Goal: Transaction & Acquisition: Obtain resource

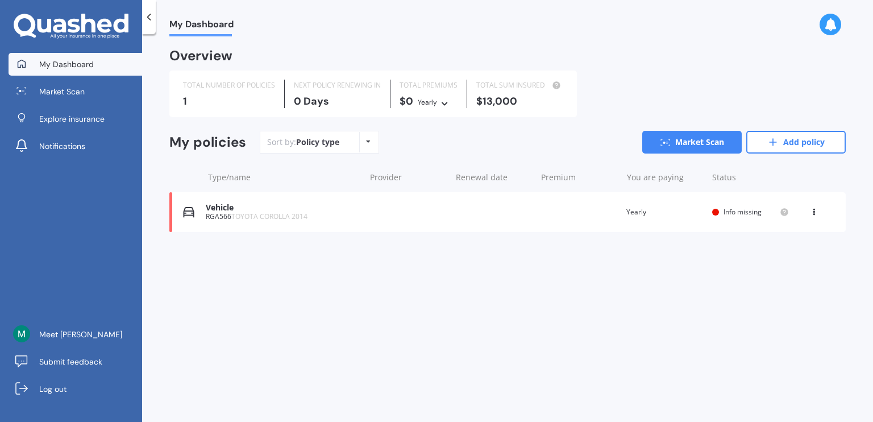
click at [814, 211] on icon at bounding box center [814, 209] width 8 height 7
click at [783, 257] on div "Delete" at bounding box center [789, 256] width 113 height 23
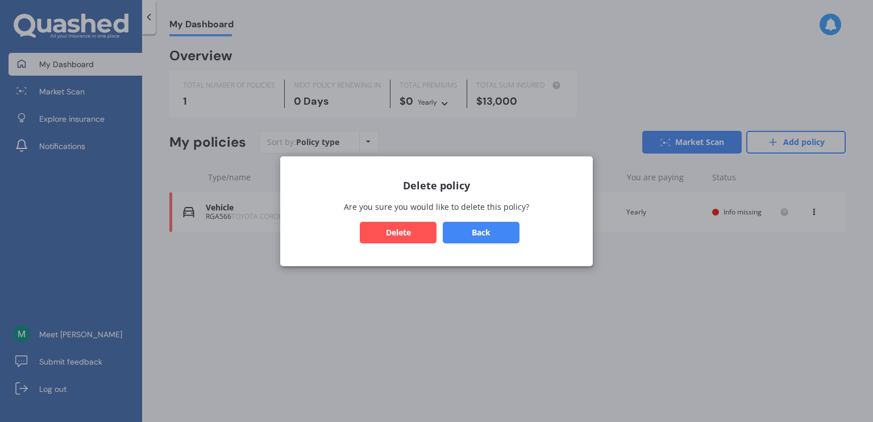
click at [423, 234] on button "Delete" at bounding box center [398, 232] width 77 height 22
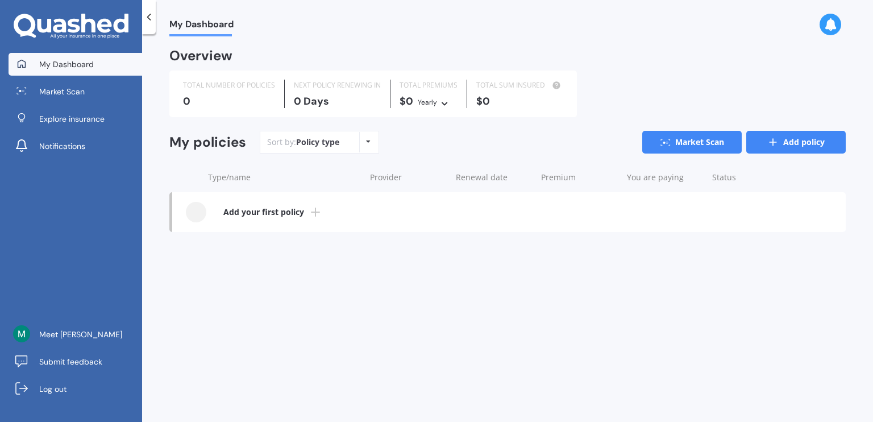
click at [782, 143] on link "Add policy" at bounding box center [795, 142] width 99 height 23
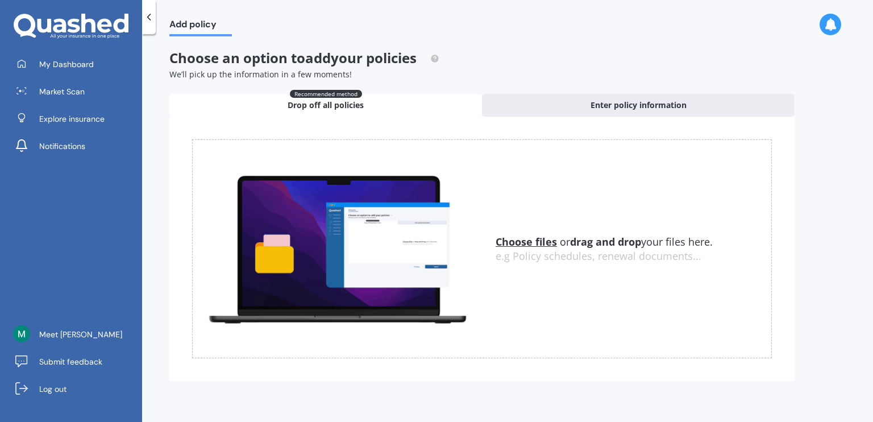
click at [149, 22] on icon at bounding box center [148, 16] width 11 height 11
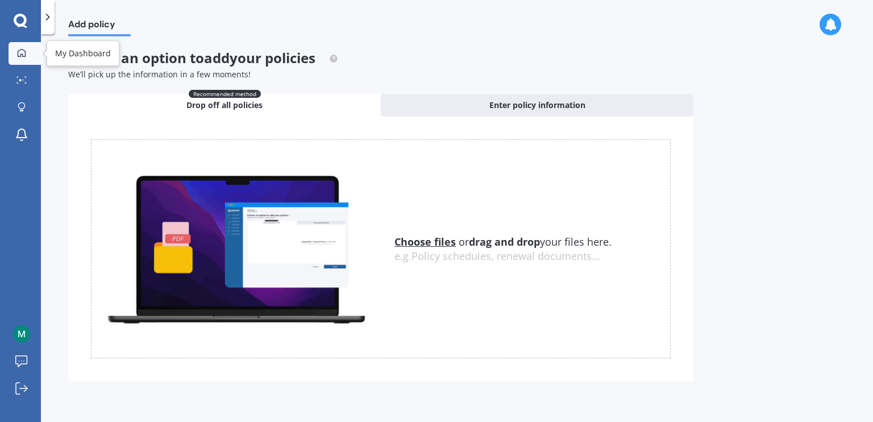
click at [30, 53] on div at bounding box center [21, 53] width 17 height 10
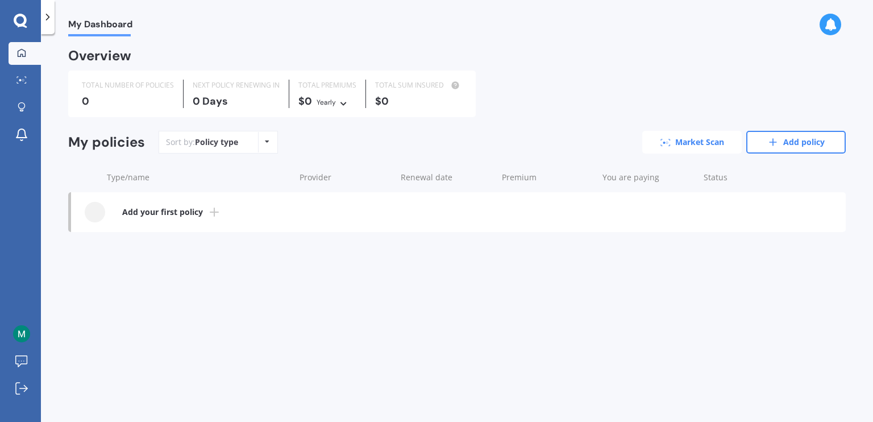
click at [693, 147] on link "Market Scan" at bounding box center [691, 142] width 99 height 23
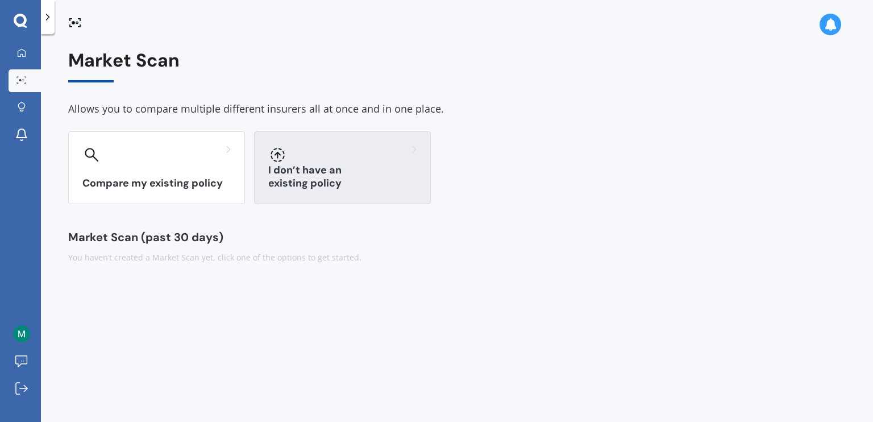
click at [301, 170] on div "I don’t have an existing policy" at bounding box center [342, 167] width 177 height 73
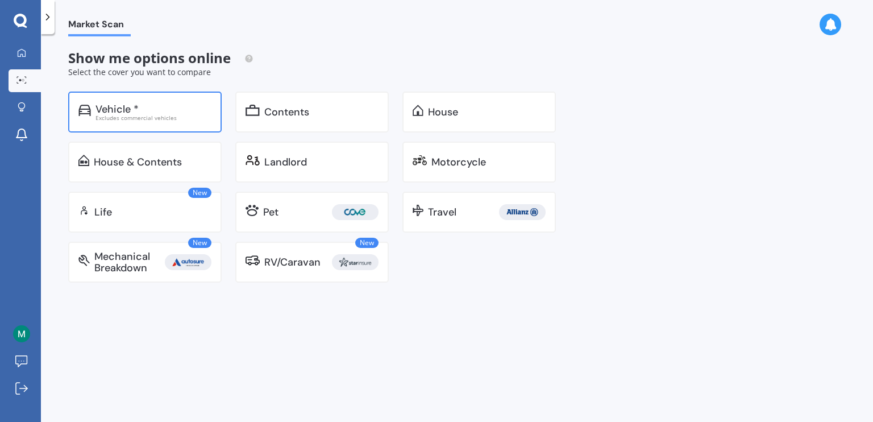
click at [155, 120] on div "Excludes commercial vehicles" at bounding box center [153, 118] width 116 height 6
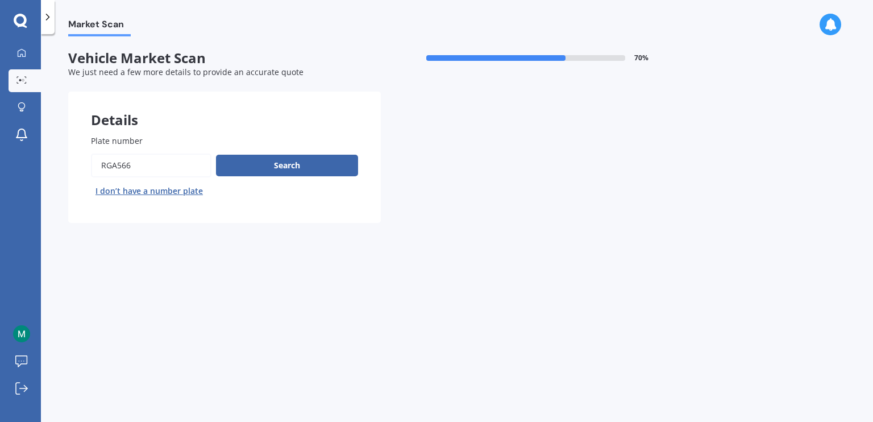
drag, startPoint x: 143, startPoint y: 167, endPoint x: 77, endPoint y: 154, distance: 66.7
click at [77, 154] on div "Plate number Search I don’t have a number plate" at bounding box center [224, 167] width 313 height 111
type input "MFS215"
click at [0, 0] on button "Next" at bounding box center [0, 0] width 0 height 0
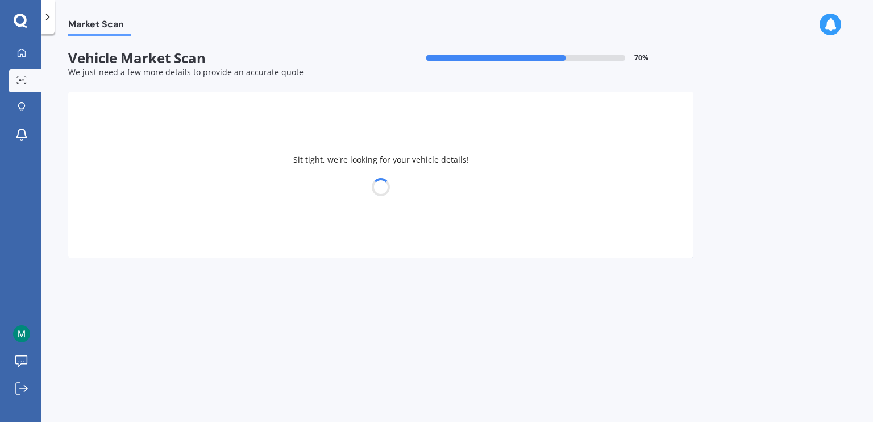
select select "NISSAN"
select select "NOTE"
select select "21"
select select "01"
select select "2003"
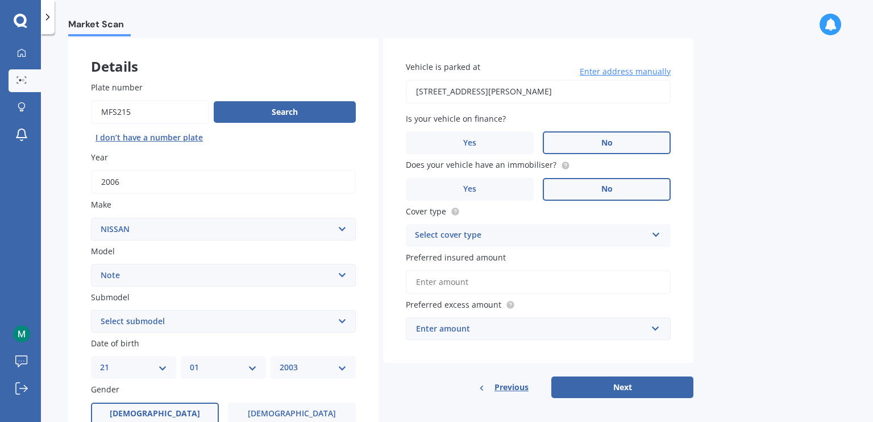
scroll to position [114, 0]
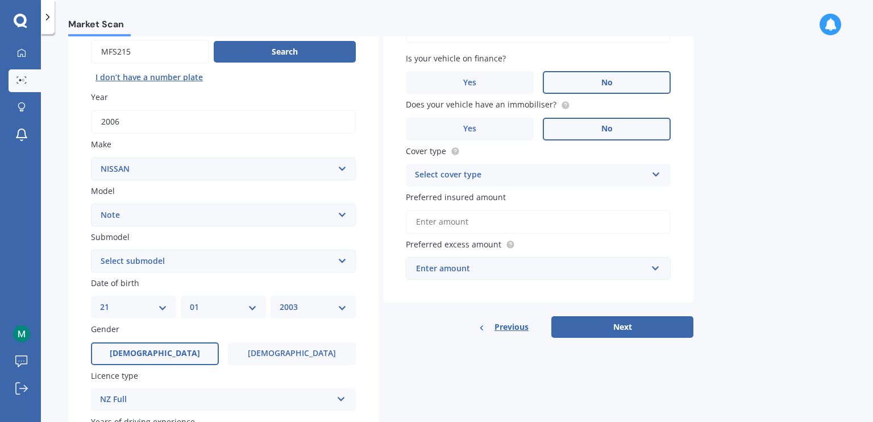
click at [153, 256] on select "Select submodel (All) E-Power Hatchback Non Turbo Station Wagon turbo" at bounding box center [223, 261] width 265 height 23
click at [159, 259] on select "Select submodel (All) E-Power Hatchback Non Turbo Station Wagon turbo" at bounding box center [223, 261] width 265 height 23
click at [195, 267] on select "Select submodel (All) E-Power Hatchback Non Turbo Station Wagon turbo" at bounding box center [223, 261] width 265 height 23
select select "HATCHBACK NON TURBO"
click at [91, 250] on select "Select submodel (All) E-Power Hatchback Non Turbo Station Wagon turbo" at bounding box center [223, 261] width 265 height 23
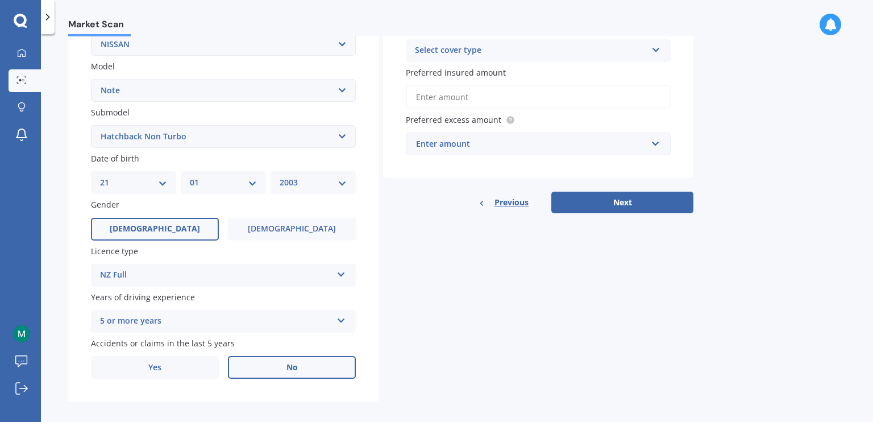
scroll to position [247, 0]
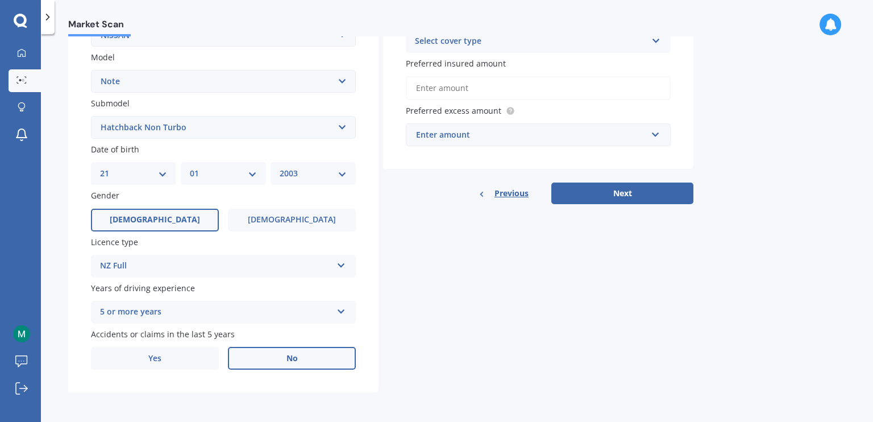
click at [238, 275] on div "NZ Full NZ Full NZ Restricted NZ Learners Australia United Kingdom Ireland Sout…" at bounding box center [223, 266] width 265 height 23
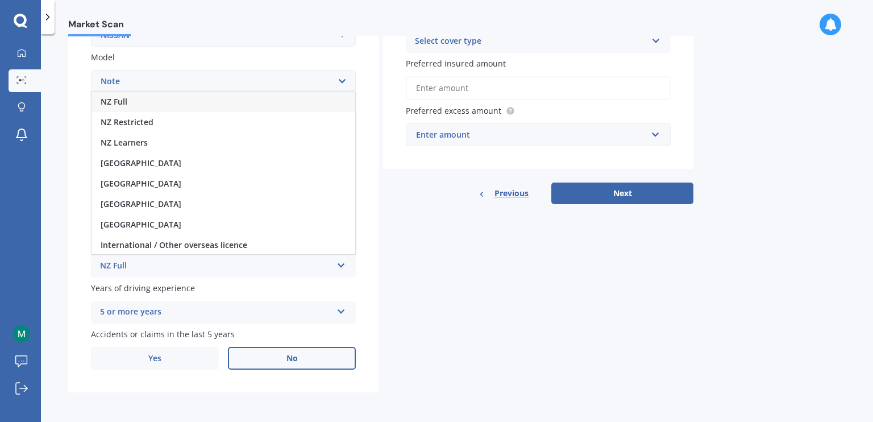
scroll to position [1, 0]
click at [209, 248] on span "International / Other overseas licence" at bounding box center [174, 244] width 147 height 11
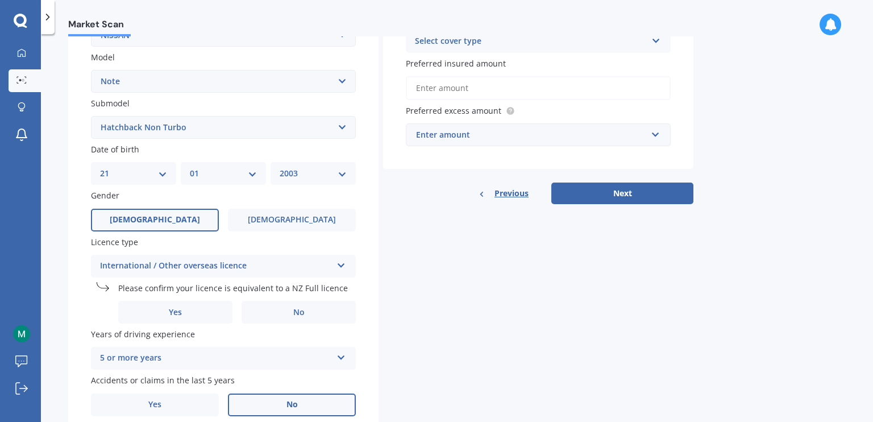
scroll to position [190, 0]
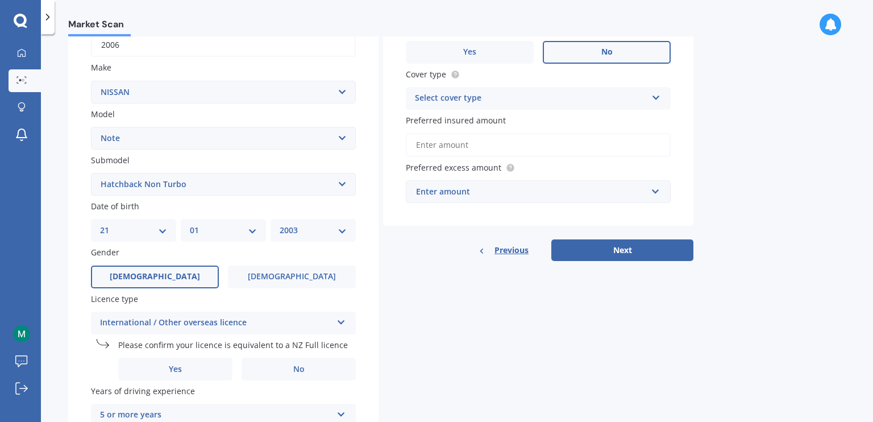
click at [160, 232] on select "DD 01 02 03 04 05 06 07 08 09 10 11 12 13 14 15 16 17 18 19 20 21 22 23 24 25 2…" at bounding box center [133, 230] width 67 height 13
select select "12"
click at [100, 224] on select "DD 01 02 03 04 05 06 07 08 09 10 11 12 13 14 15 16 17 18 19 20 21 22 23 24 25 2…" at bounding box center [133, 230] width 67 height 13
click at [196, 236] on div "MM 01 02 03 04 05 06 07 08 09 10 11 12" at bounding box center [223, 230] width 85 height 23
click at [246, 235] on select "MM 01 02 03 04 05 06 07 08 09 10 11 12" at bounding box center [223, 230] width 67 height 13
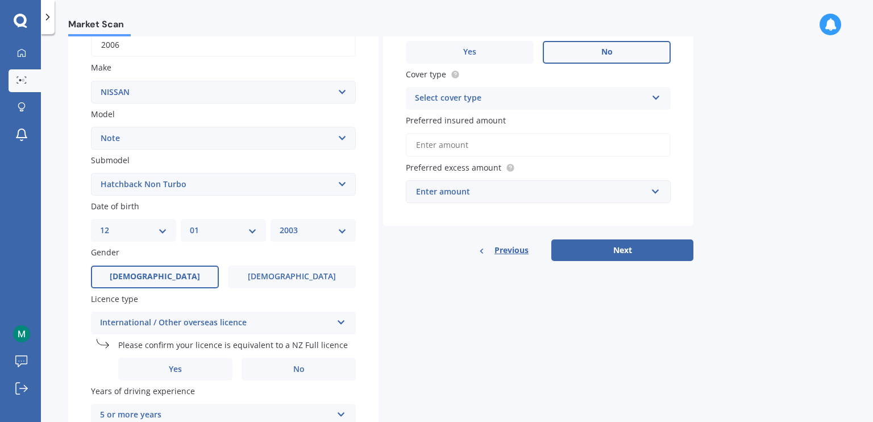
select select "07"
click at [190, 224] on select "MM 01 02 03 04 05 06 07 08 09 10 11 12" at bounding box center [223, 230] width 67 height 13
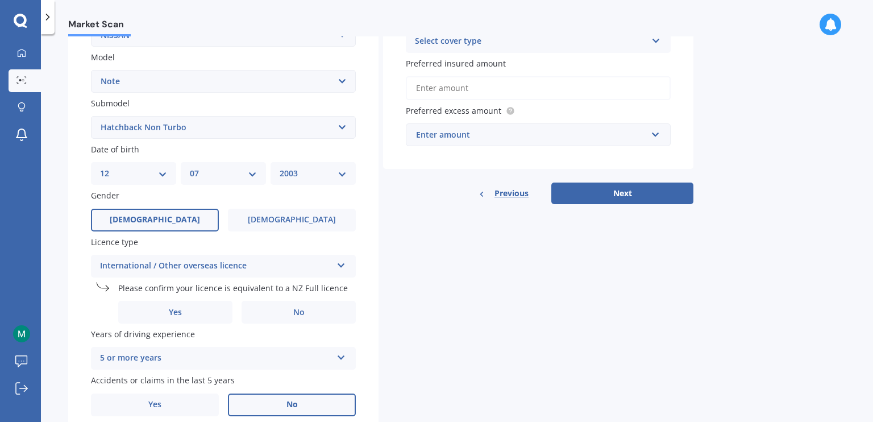
scroll to position [293, 0]
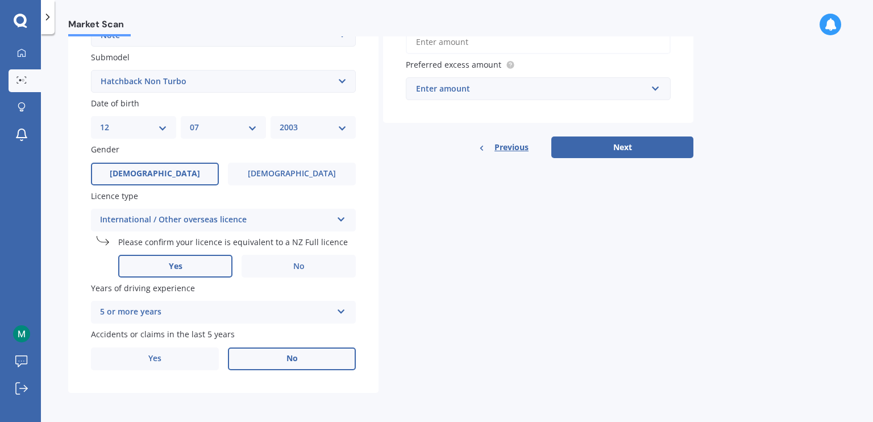
click at [182, 269] on label "Yes" at bounding box center [175, 266] width 114 height 23
click at [0, 0] on input "Yes" at bounding box center [0, 0] width 0 height 0
click at [180, 311] on div "5 or more years" at bounding box center [216, 312] width 232 height 14
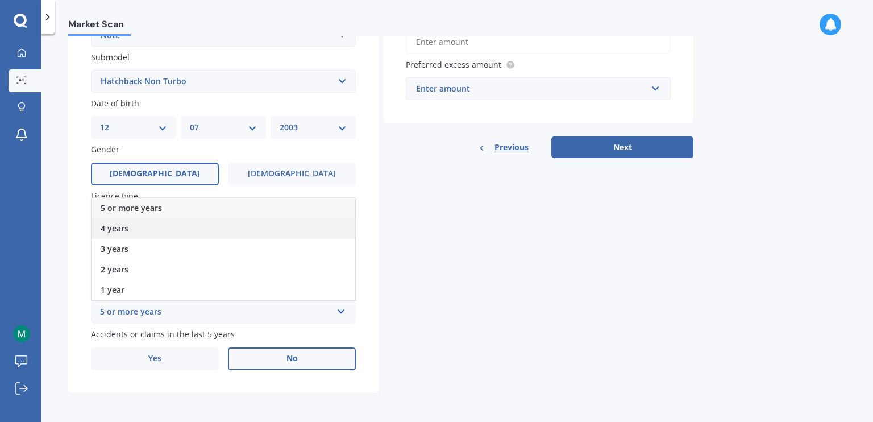
click at [146, 230] on div "4 years" at bounding box center [224, 228] width 264 height 20
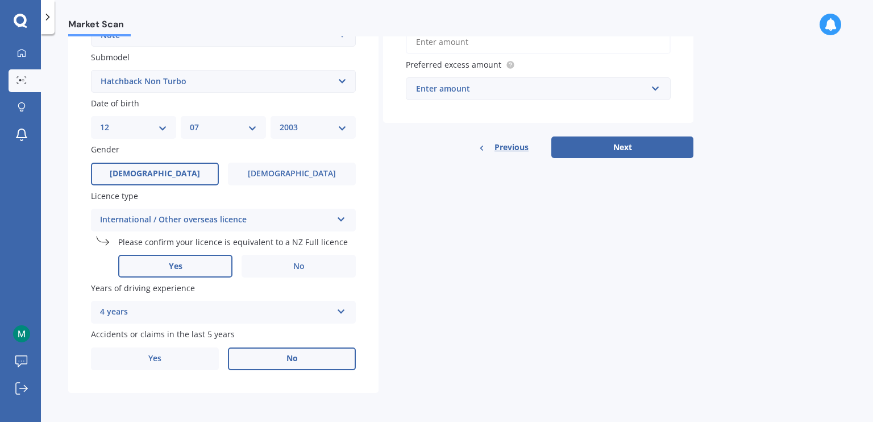
click at [159, 317] on div "4 years" at bounding box center [216, 312] width 232 height 14
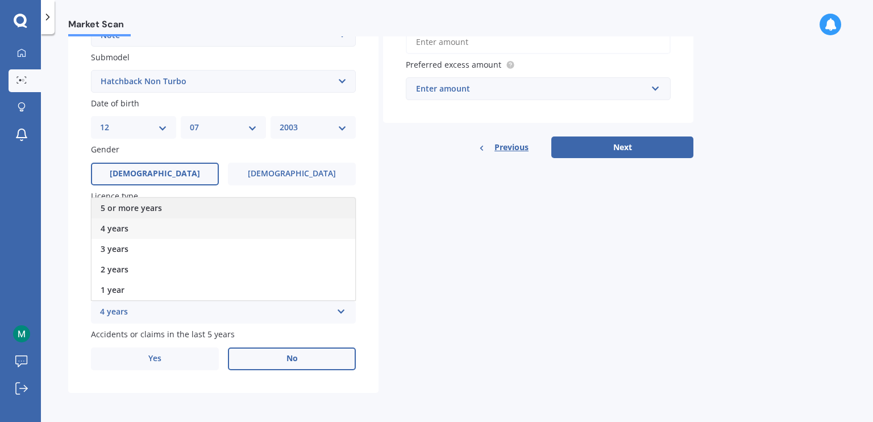
click at [160, 209] on span "5 or more years" at bounding box center [131, 207] width 61 height 11
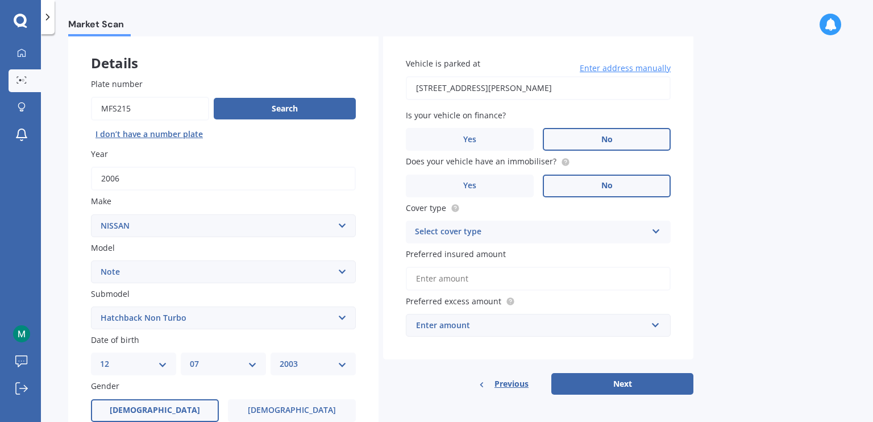
scroll to position [114, 0]
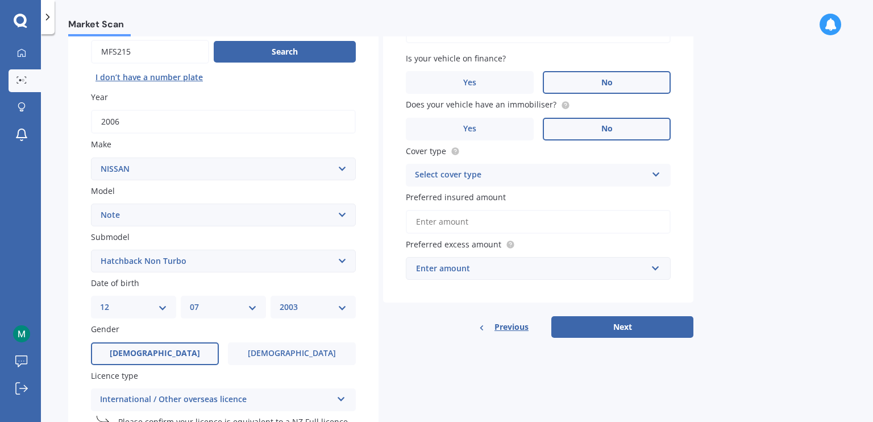
click at [595, 172] on div "Select cover type" at bounding box center [531, 175] width 232 height 14
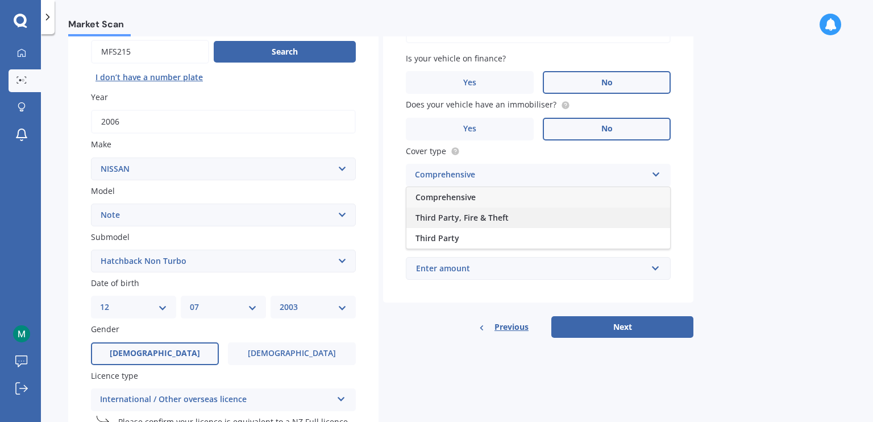
click at [468, 222] on span "Third Party, Fire & Theft" at bounding box center [461, 217] width 93 height 11
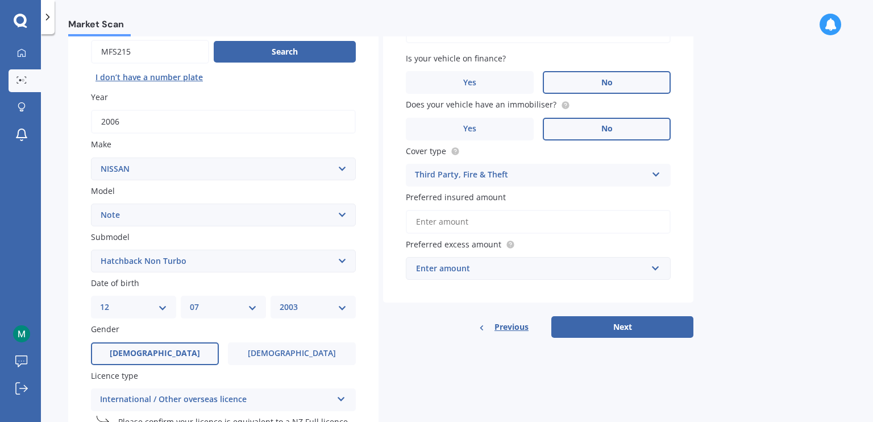
click at [475, 224] on input "Preferred insured amount" at bounding box center [538, 222] width 265 height 24
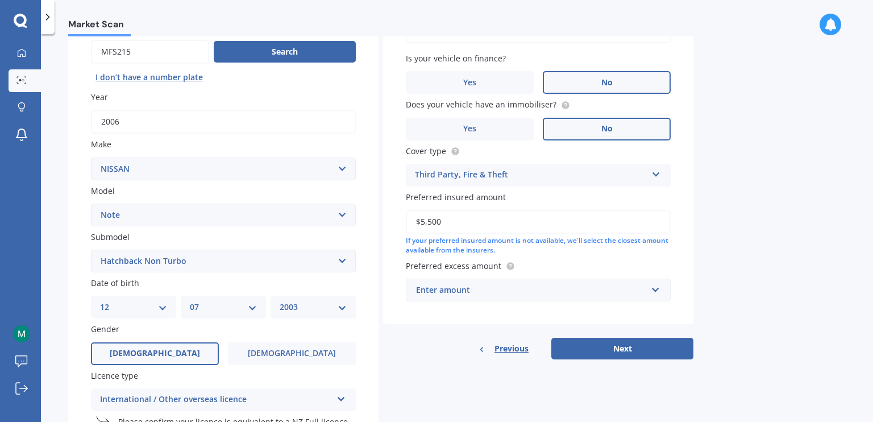
type input "$5,500"
click at [452, 294] on div "Enter amount" at bounding box center [531, 290] width 231 height 13
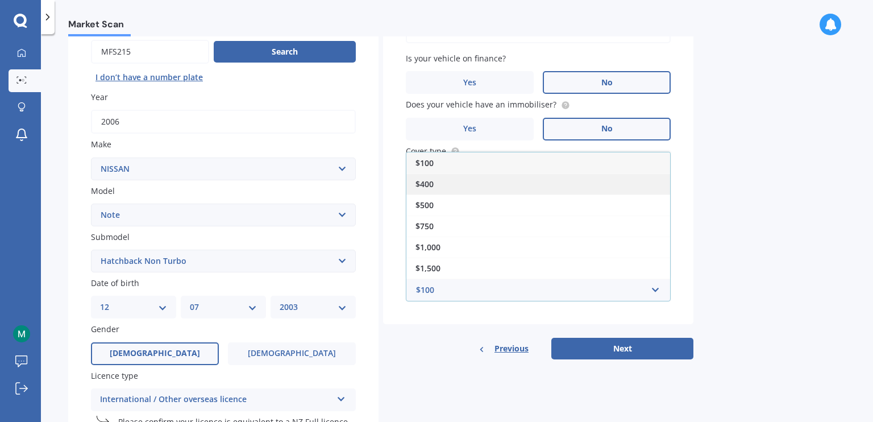
click at [431, 184] on span "$400" at bounding box center [424, 183] width 18 height 11
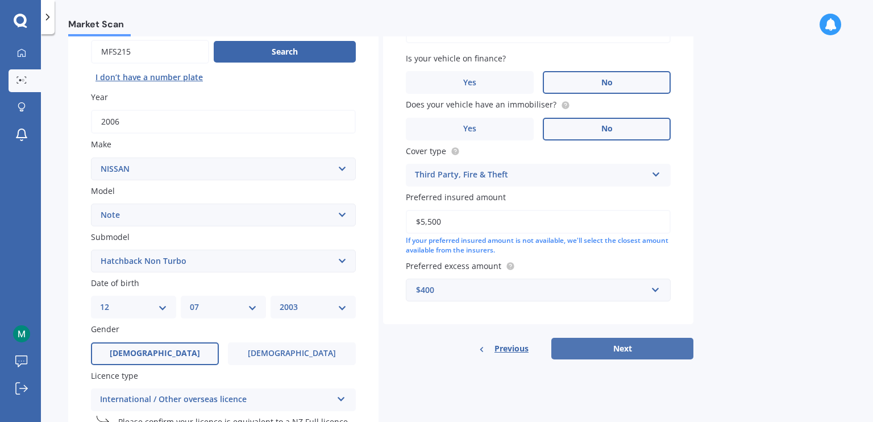
click at [614, 350] on button "Next" at bounding box center [622, 349] width 142 height 22
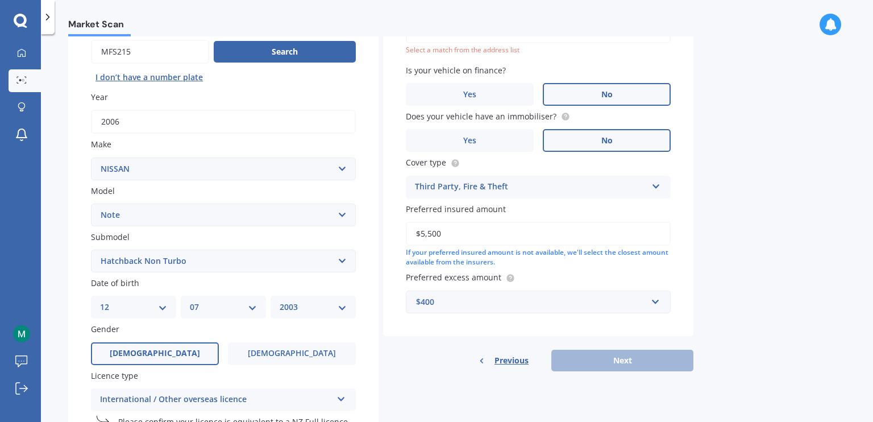
scroll to position [77, 0]
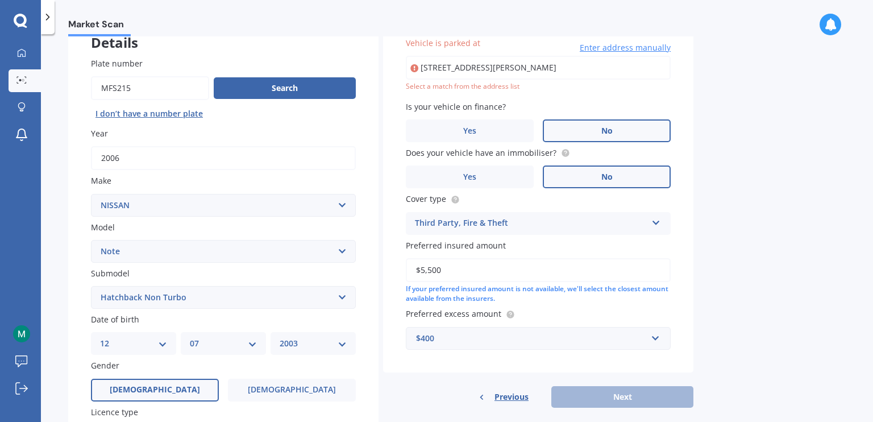
type input "3/15 Trojan Crescent, New Lynn, Auckland 0600"
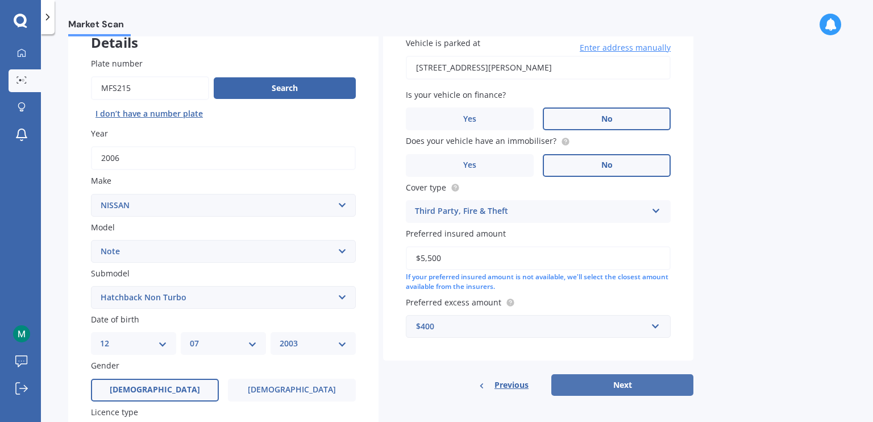
click at [619, 379] on button "Next" at bounding box center [622, 385] width 142 height 22
select select "12"
select select "07"
select select "2003"
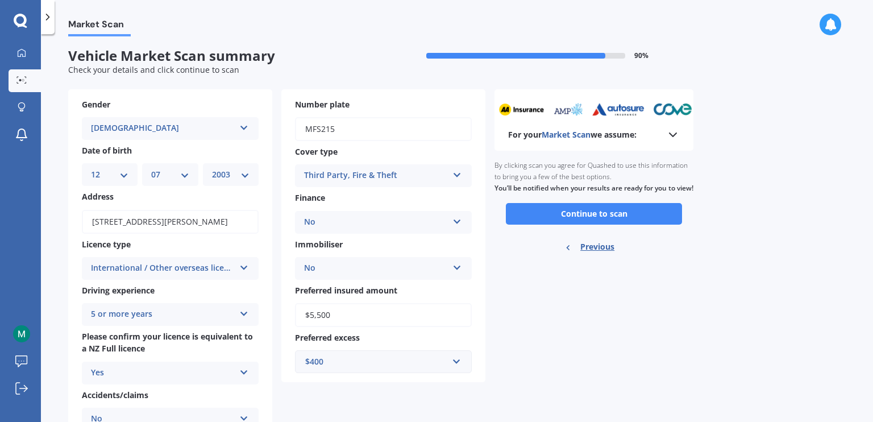
scroll to position [0, 0]
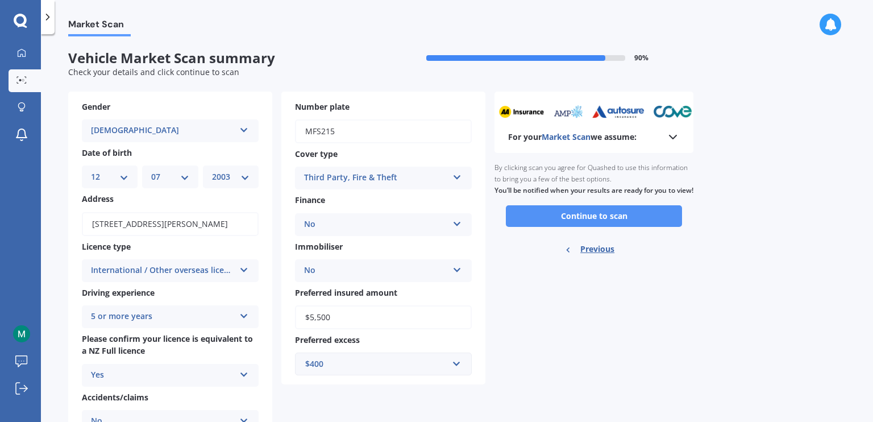
click at [585, 227] on button "Continue to scan" at bounding box center [594, 216] width 176 height 22
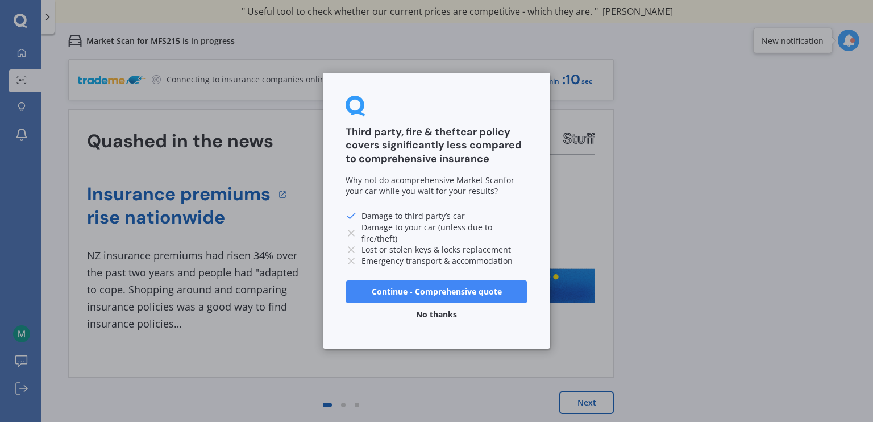
click at [438, 313] on button "No thanks" at bounding box center [436, 315] width 55 height 23
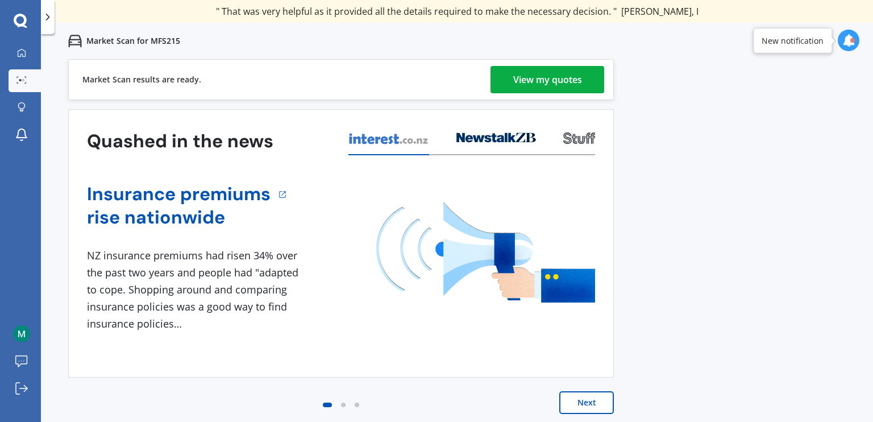
click at [607, 399] on button "Next" at bounding box center [586, 402] width 55 height 23
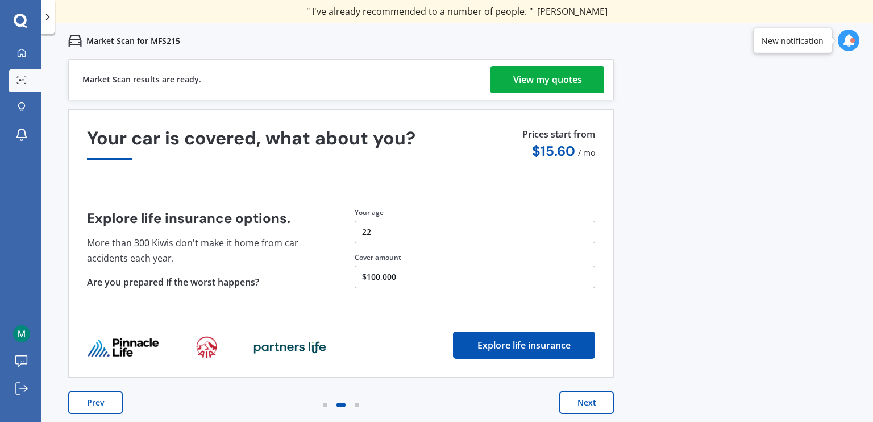
click at [575, 76] on div "View my quotes" at bounding box center [547, 79] width 69 height 27
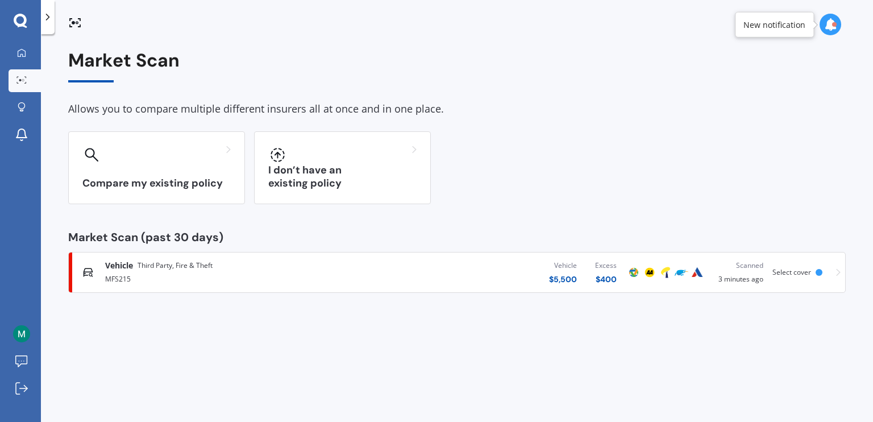
click at [571, 273] on div "$ 5,500" at bounding box center [563, 278] width 28 height 11
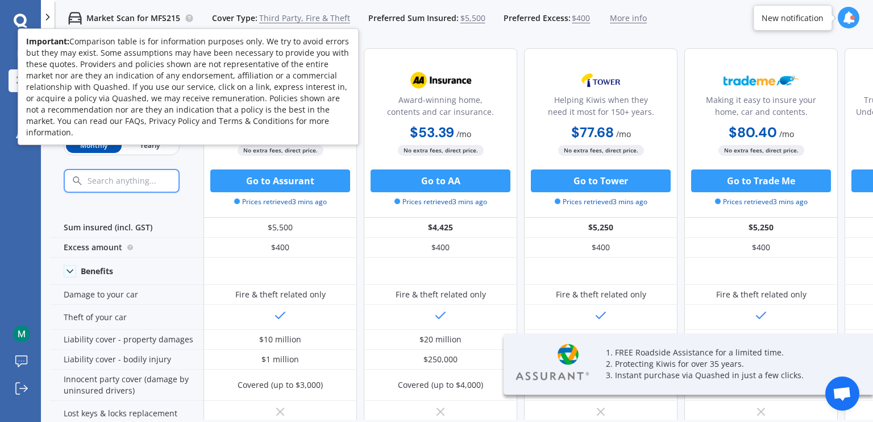
click at [191, 17] on circle at bounding box center [188, 17] width 7 height 7
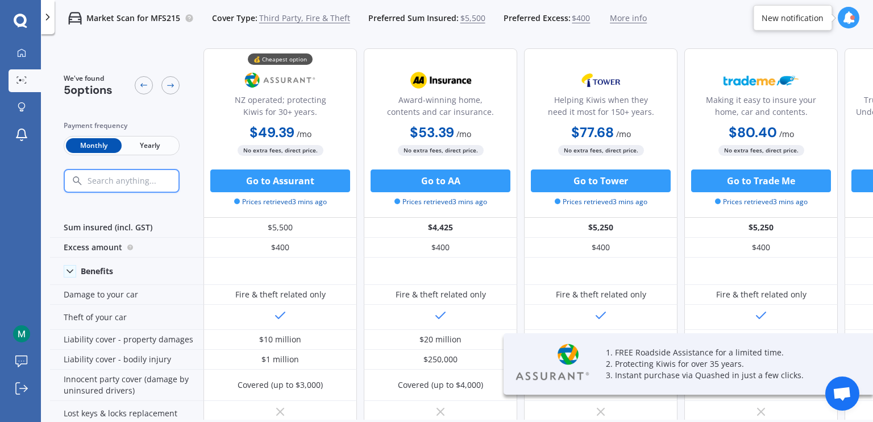
click at [621, 19] on span "More info" at bounding box center [628, 18] width 37 height 11
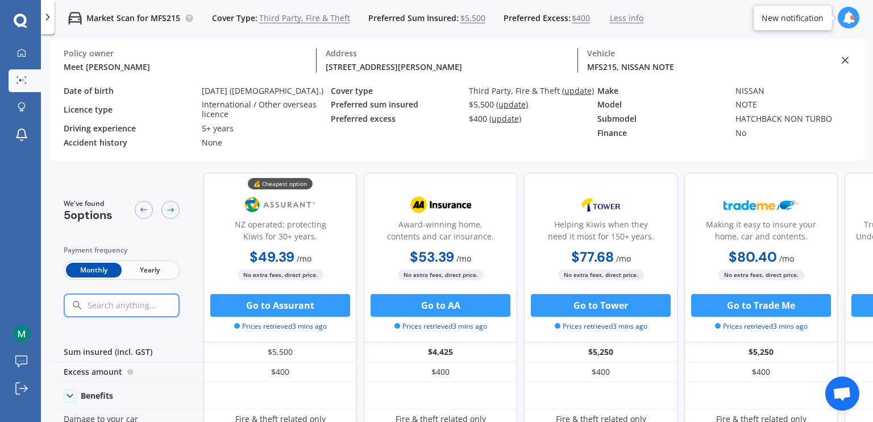
click at [223, 88] on div "12/07/2003 (22 y.o.)" at bounding box center [266, 91] width 129 height 10
click at [268, 87] on div "12/07/2003 (22 y.o.)" at bounding box center [266, 91] width 129 height 10
click at [648, 63] on div "MFS215, NISSAN NOTE" at bounding box center [708, 67] width 243 height 12
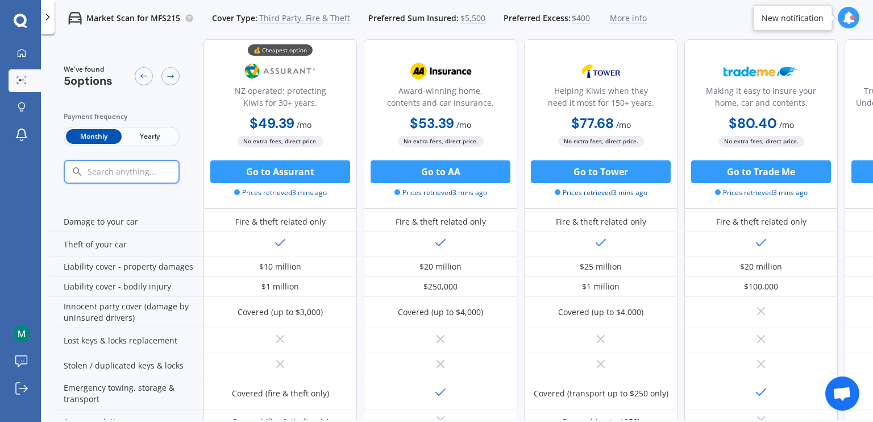
scroll to position [370, 0]
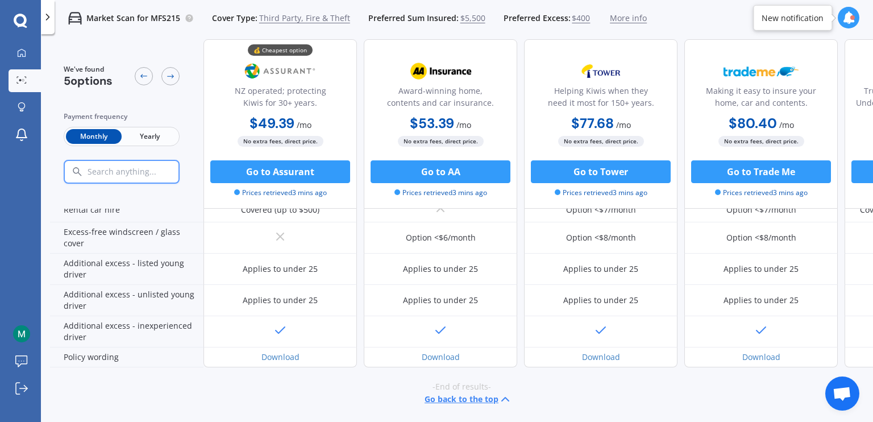
click at [487, 393] on button "Go back to the top" at bounding box center [469, 399] width 88 height 14
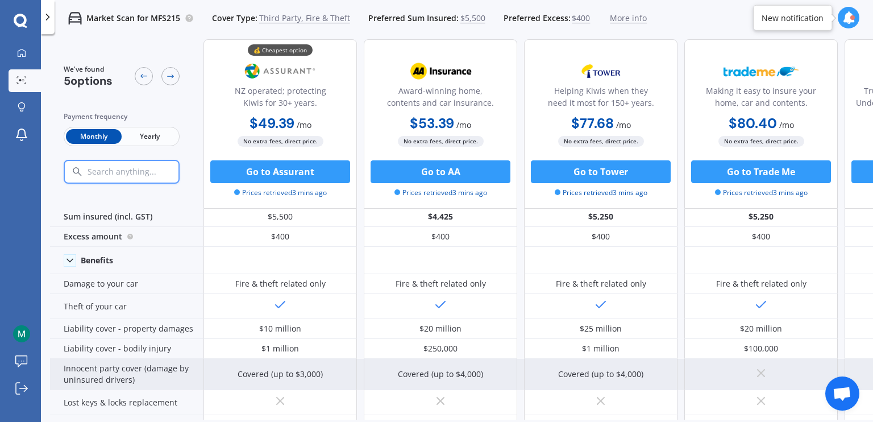
scroll to position [0, 0]
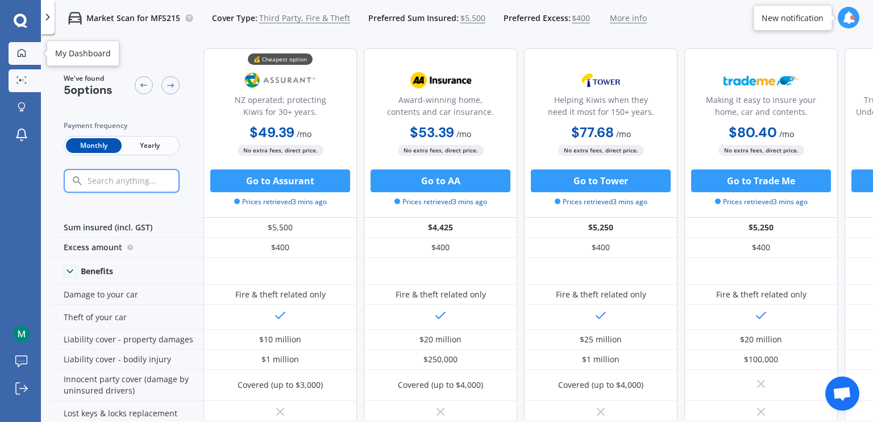
click at [24, 57] on div at bounding box center [21, 53] width 17 height 10
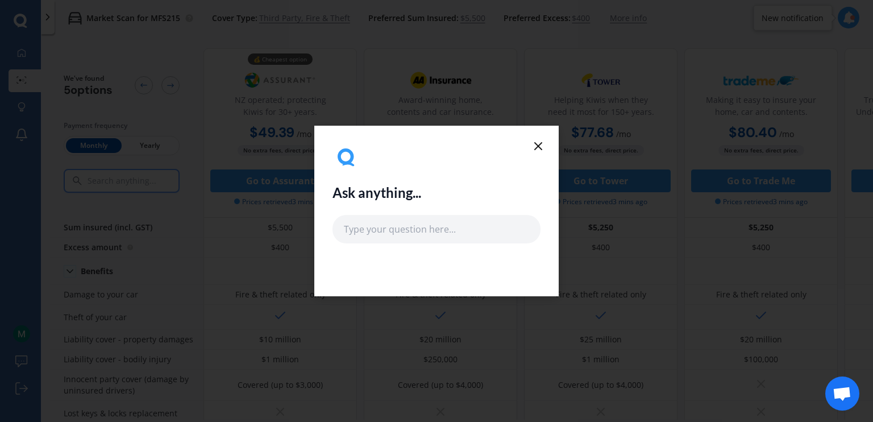
click at [537, 146] on icon at bounding box center [538, 146] width 14 height 14
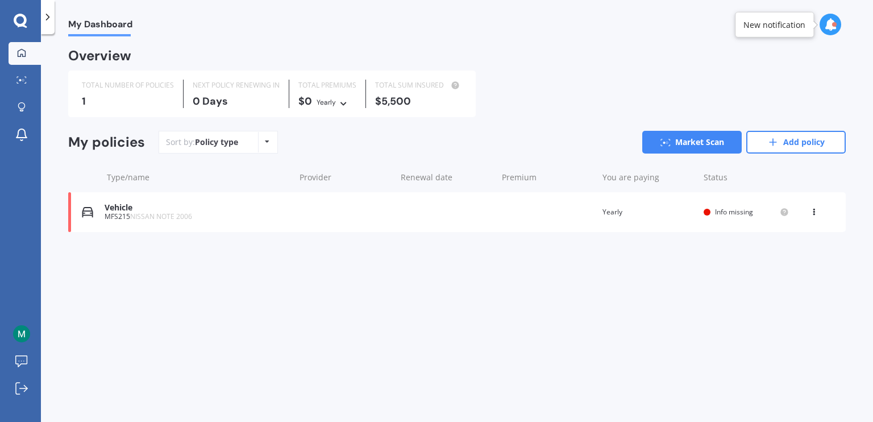
click at [125, 210] on div "Vehicle" at bounding box center [197, 208] width 185 height 10
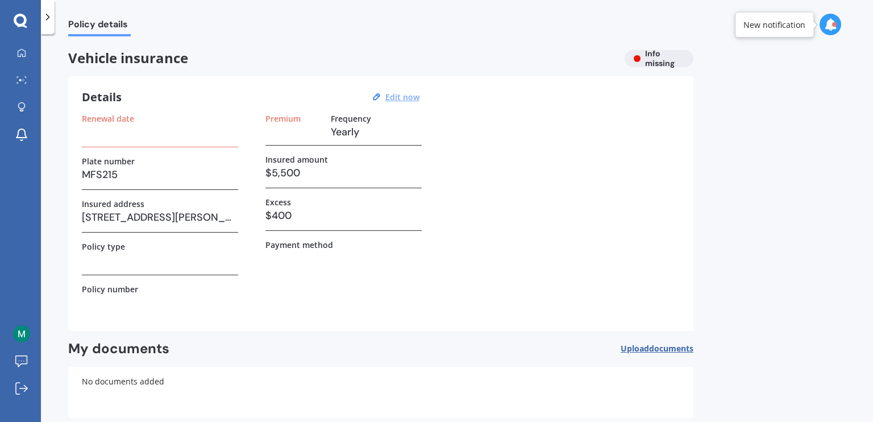
click at [393, 95] on u "Edit now" at bounding box center [402, 97] width 34 height 11
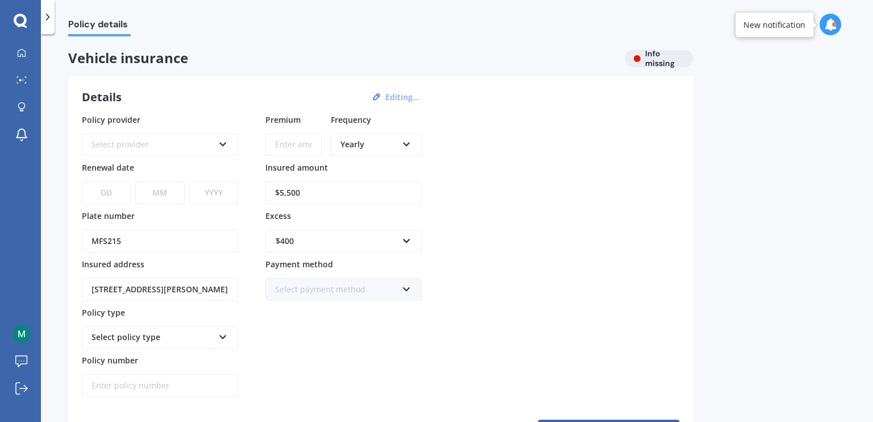
click at [161, 139] on div "Select provider" at bounding box center [153, 144] width 122 height 13
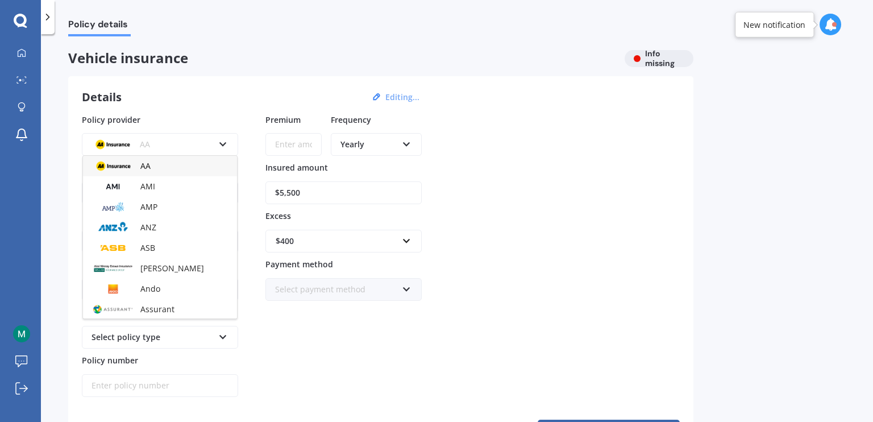
click at [218, 143] on icon at bounding box center [223, 142] width 10 height 8
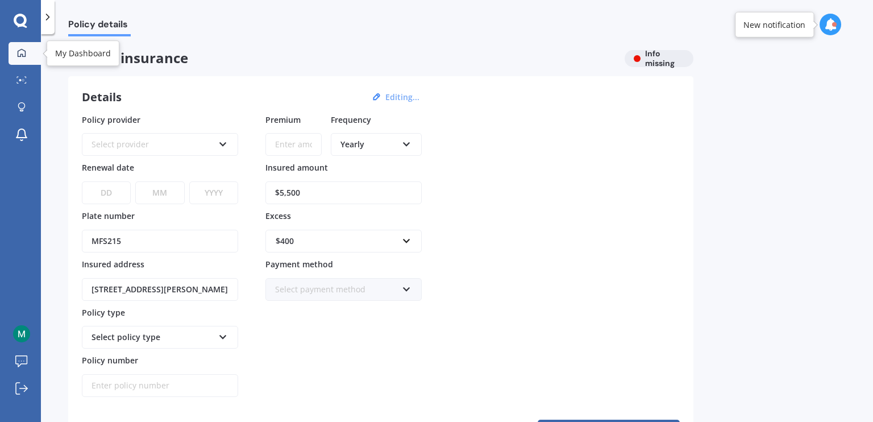
click at [16, 56] on div at bounding box center [21, 53] width 17 height 10
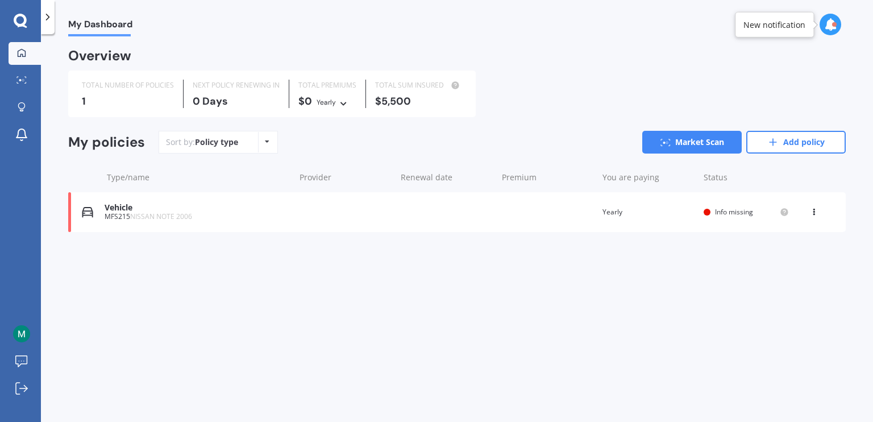
click at [812, 211] on icon at bounding box center [814, 209] width 8 height 7
click at [799, 230] on div "View policy" at bounding box center [789, 233] width 113 height 23
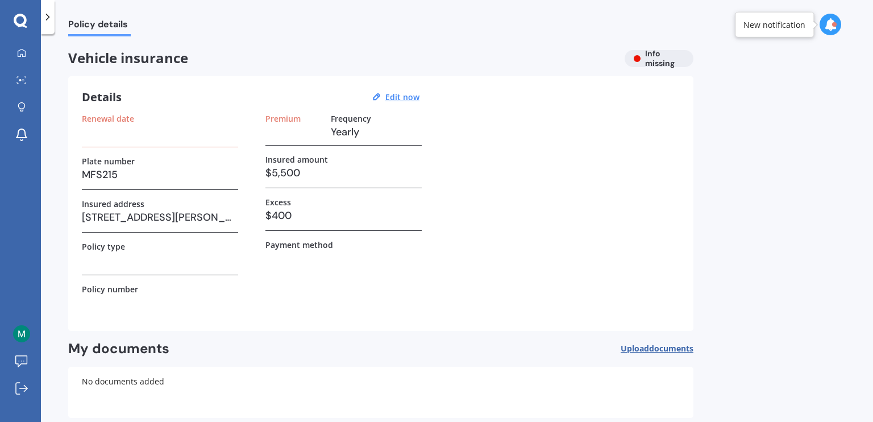
click at [116, 140] on h3 at bounding box center [160, 131] width 156 height 17
click at [411, 94] on u "Edit now" at bounding box center [402, 97] width 34 height 11
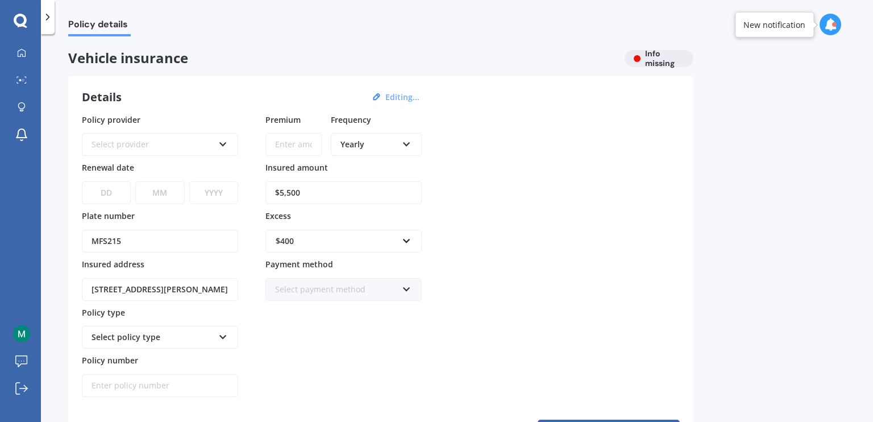
click at [114, 194] on select "DD 01 02 03 04 05 06 07 08 09 10 11 12 13 14 15 16 17 18 19 20 21 22 23 24 25 2…" at bounding box center [106, 192] width 49 height 23
click at [82, 181] on select "DD 01 02 03 04 05 06 07 08 09 10 11 12 13 14 15 16 17 18 19 20 21 22 23 24 25 2…" at bounding box center [106, 192] width 49 height 23
click at [119, 189] on select "DD 01 02 03 04 05 06 07 08 09 10 11 12 13 14 15 16 17 18 19 20 21 22 23 24 25 2…" at bounding box center [106, 192] width 49 height 23
select select "17"
click at [82, 181] on select "DD 01 02 03 04 05 06 07 08 09 10 11 12 13 14 15 16 17 18 19 20 21 22 23 24 25 2…" at bounding box center [106, 192] width 49 height 23
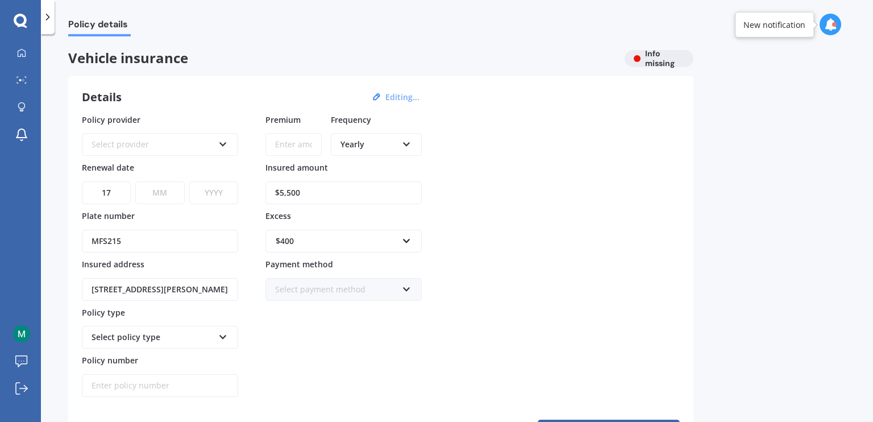
click at [157, 194] on select "MM 01 02 03 04 05 06 07 08 09 10 11 12" at bounding box center [159, 192] width 49 height 23
select select "08"
click at [135, 181] on select "MM 01 02 03 04 05 06 07 08 09 10 11 12" at bounding box center [159, 192] width 49 height 23
click at [210, 190] on select "YYYY 2027 2026 2025 2024 2023 2022 2021 2020 2019 2018 2017 2016 2015 2014 2013…" at bounding box center [213, 192] width 49 height 23
select select "1999"
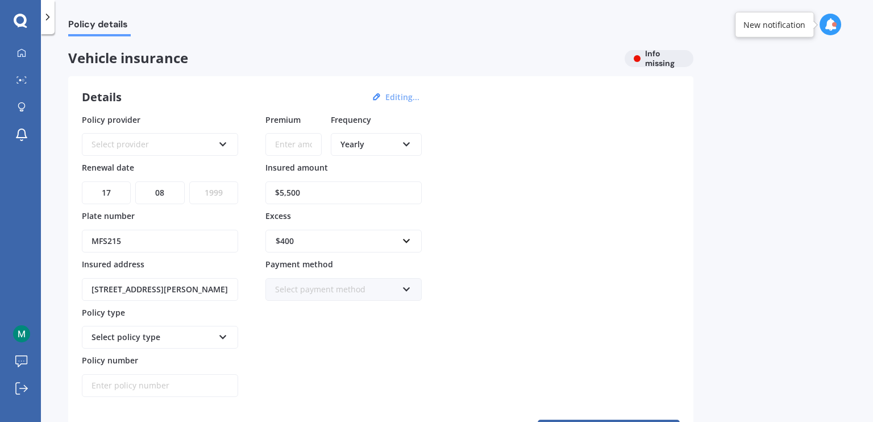
click at [189, 181] on select "YYYY 2027 2026 2025 2024 2023 2022 2021 2020 2019 2018 2017 2016 2015 2014 2013…" at bounding box center [213, 192] width 49 height 23
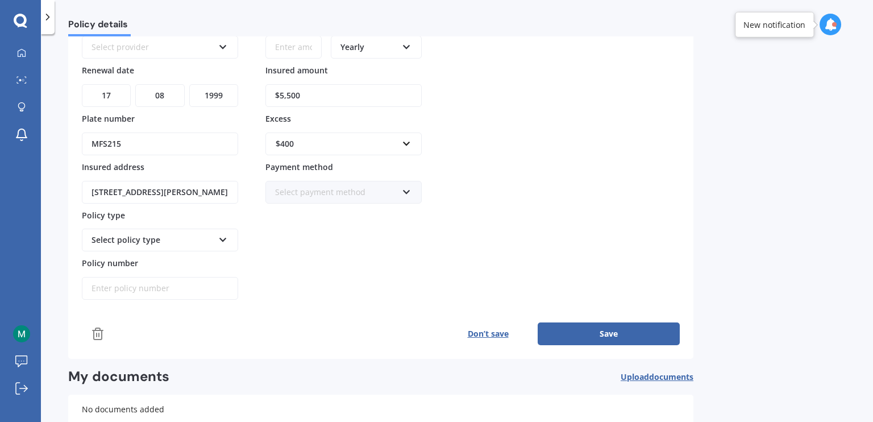
scroll to position [123, 0]
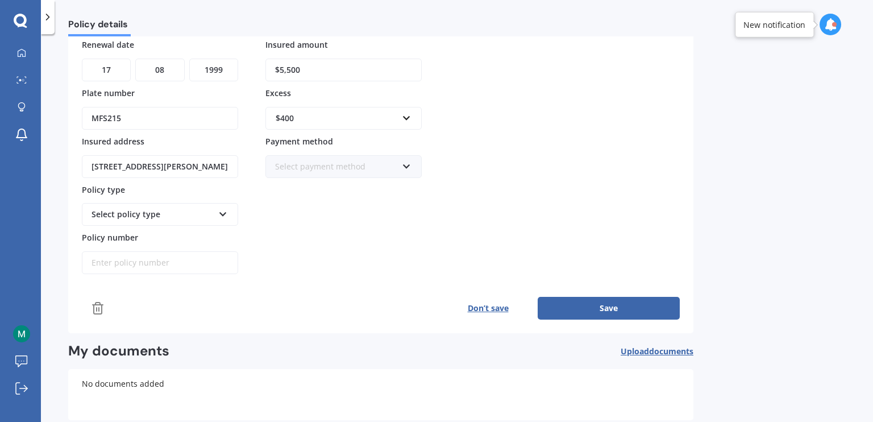
click at [621, 304] on button "Save" at bounding box center [609, 308] width 142 height 23
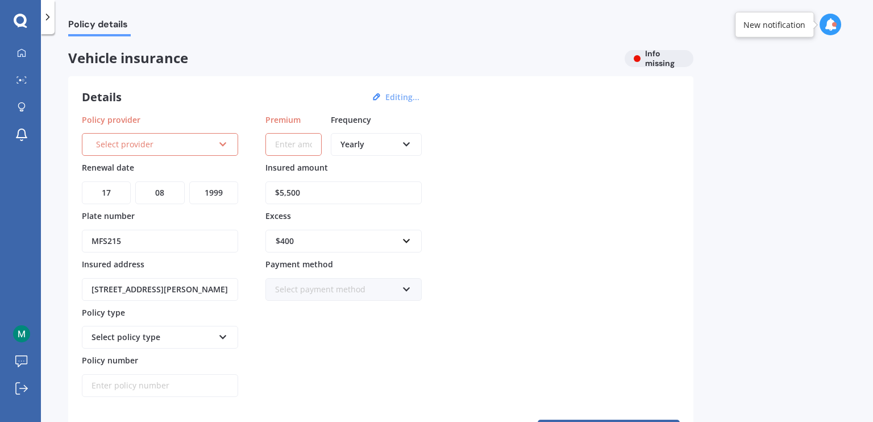
click at [284, 143] on input "Premium" at bounding box center [293, 144] width 56 height 23
click at [373, 146] on div "Yearly" at bounding box center [368, 144] width 57 height 13
click at [381, 165] on div "Yearly" at bounding box center [376, 166] width 89 height 20
drag, startPoint x: 291, startPoint y: 146, endPoint x: 264, endPoint y: 145, distance: 27.3
click at [264, 145] on div "Policy provider Select provider AA AMI AMP ANZ ASB Aioi Nissay Dowa Ando Assura…" at bounding box center [381, 256] width 598 height 284
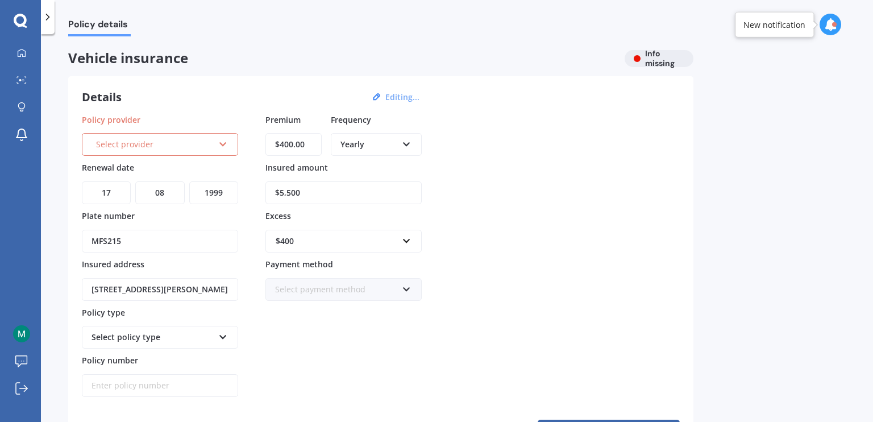
type input "$400.00"
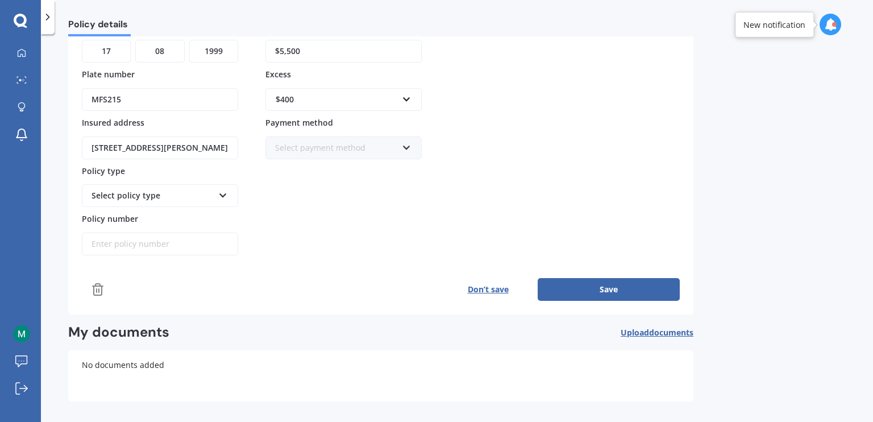
scroll to position [171, 0]
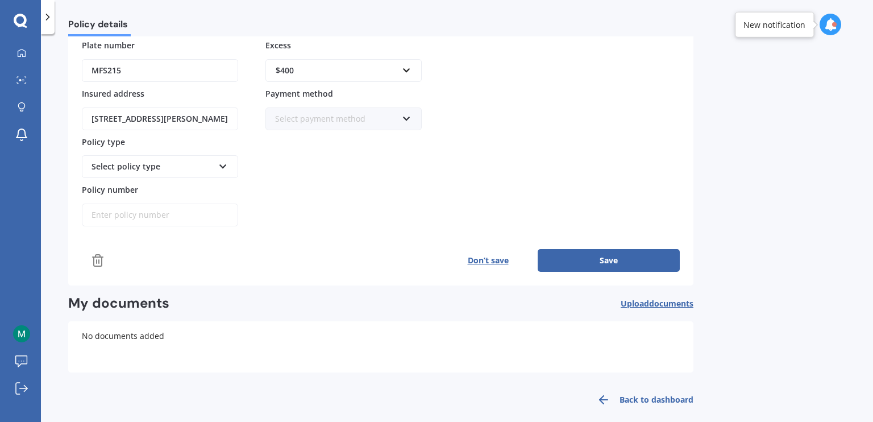
click at [95, 256] on icon at bounding box center [98, 260] width 14 height 14
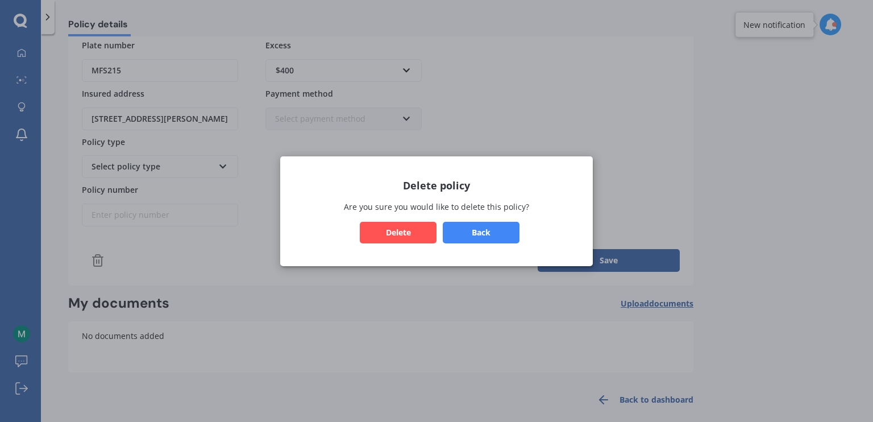
click at [435, 234] on button "Delete" at bounding box center [398, 232] width 77 height 22
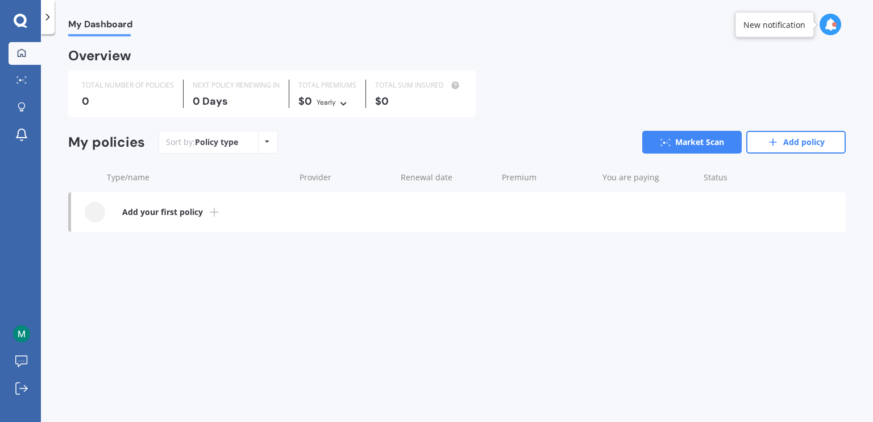
click at [205, 214] on link "Add your first policy" at bounding box center [458, 212] width 775 height 40
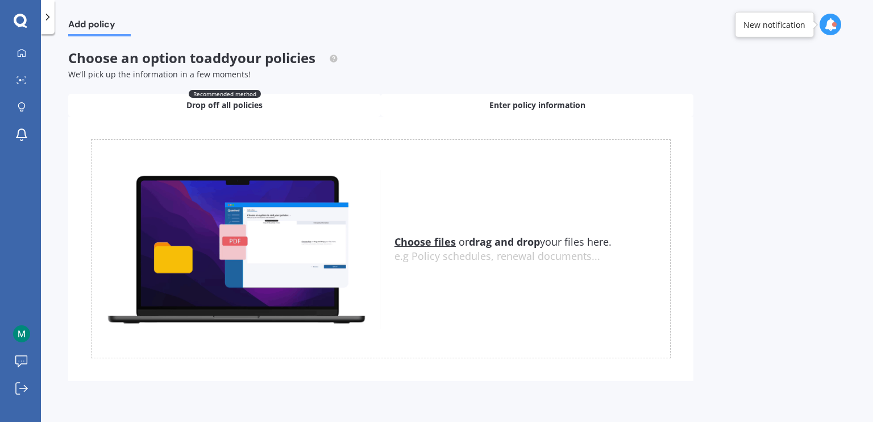
click at [462, 104] on div "Enter policy information" at bounding box center [537, 105] width 313 height 23
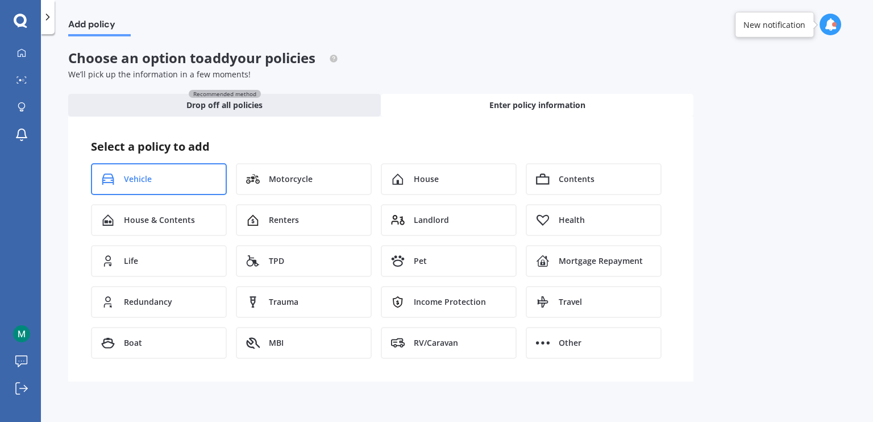
click at [141, 172] on div "Vehicle" at bounding box center [159, 179] width 136 height 32
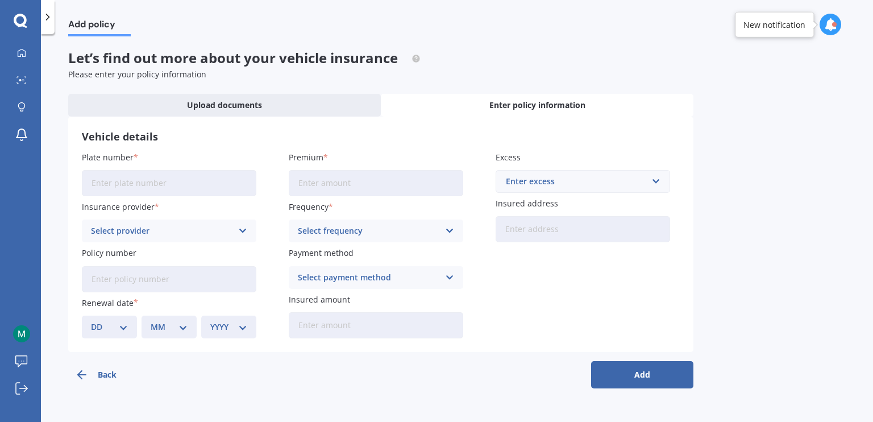
click at [140, 183] on input "Plate number" at bounding box center [169, 183] width 174 height 26
type input "MFS215"
click at [157, 231] on div "Select provider" at bounding box center [162, 231] width 142 height 13
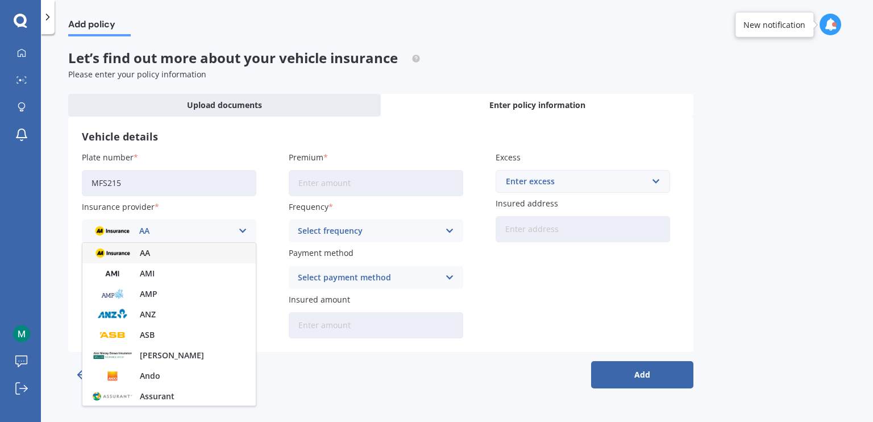
click at [166, 234] on div "AA" at bounding box center [162, 231] width 142 height 13
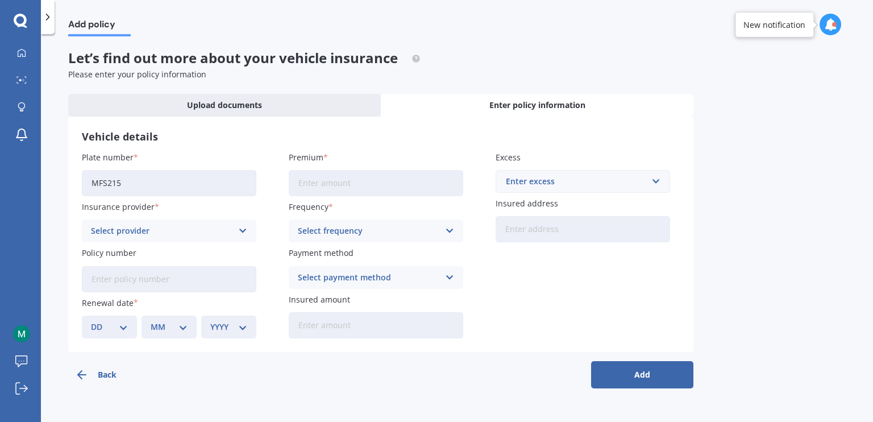
click at [134, 284] on input "Policy number" at bounding box center [169, 279] width 174 height 26
click at [18, 51] on icon at bounding box center [21, 52] width 9 height 9
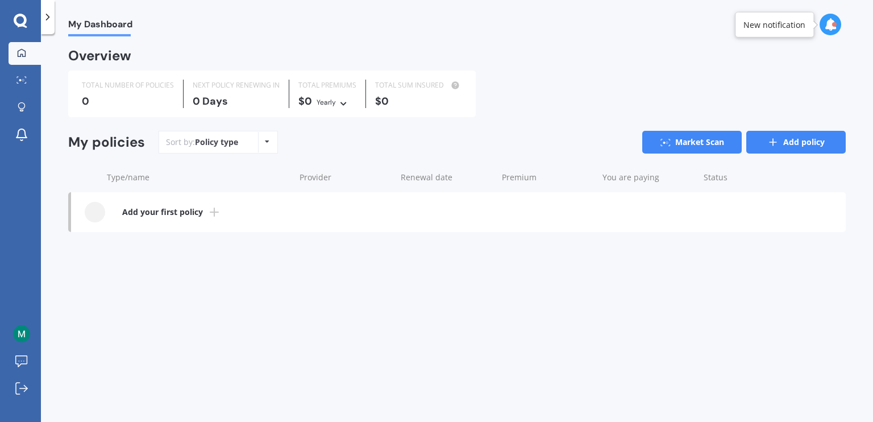
click at [791, 143] on link "Add policy" at bounding box center [795, 142] width 99 height 23
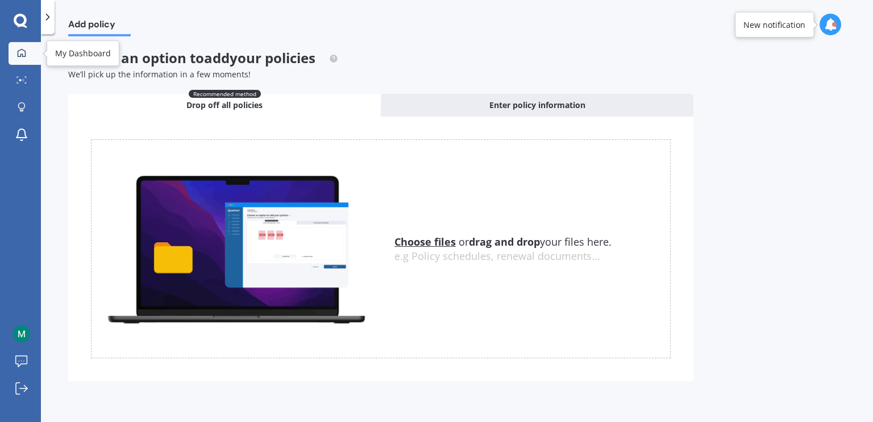
click at [19, 49] on icon at bounding box center [21, 52] width 9 height 9
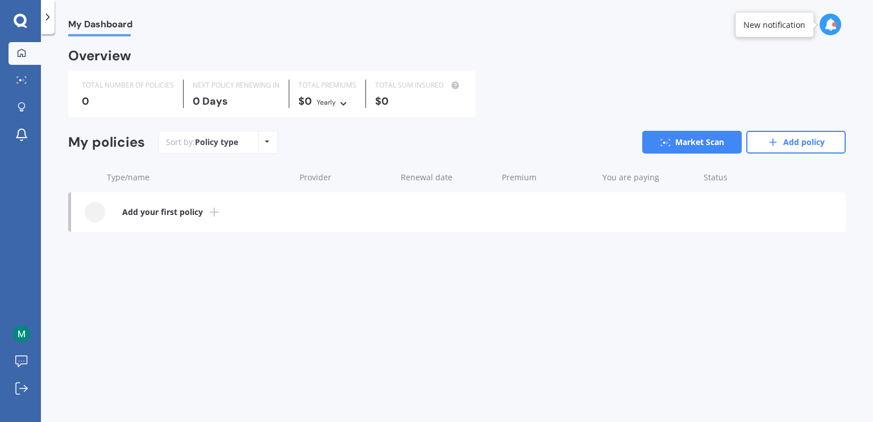
click at [268, 144] on div "Policy type Alphabetical Date added Renewing next" at bounding box center [267, 142] width 18 height 20
click at [265, 253] on div "Overview TOTAL NUMBER OF POLICIES 0 NEXT POLICY RENEWING IN 0 Days TOTAL PREMIU…" at bounding box center [457, 152] width 778 height 205
drag, startPoint x: 205, startPoint y: 213, endPoint x: 197, endPoint y: 248, distance: 36.0
click at [197, 248] on div "Overview TOTAL NUMBER OF POLICIES 0 NEXT POLICY RENEWING IN 0 Days TOTAL PREMIU…" at bounding box center [457, 152] width 778 height 205
click at [711, 142] on link "Market Scan" at bounding box center [691, 142] width 99 height 23
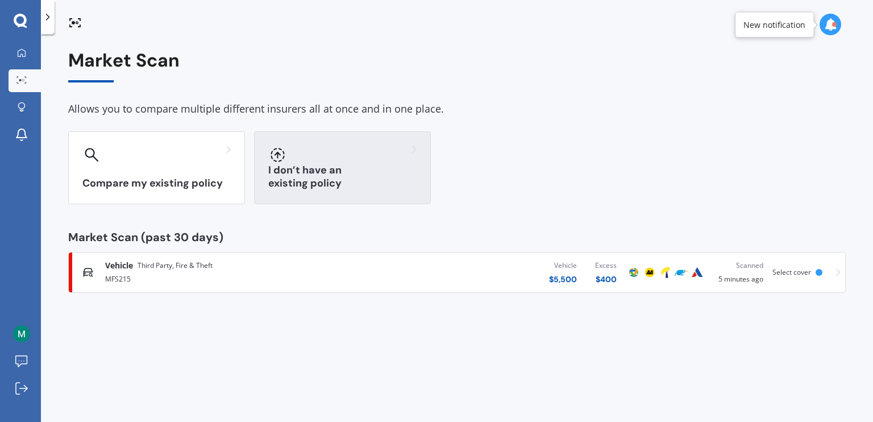
click at [352, 170] on div "I don’t have an existing policy" at bounding box center [342, 167] width 177 height 73
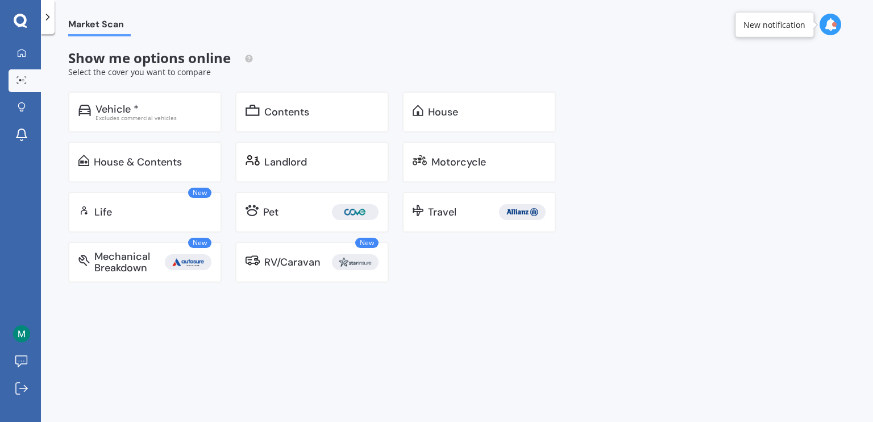
click at [184, 136] on div "Vehicle * Excludes commercial vehicles Contents House House & Contents Landlord…" at bounding box center [318, 187] width 501 height 191
click at [174, 115] on div "Excludes commercial vehicles" at bounding box center [153, 118] width 116 height 6
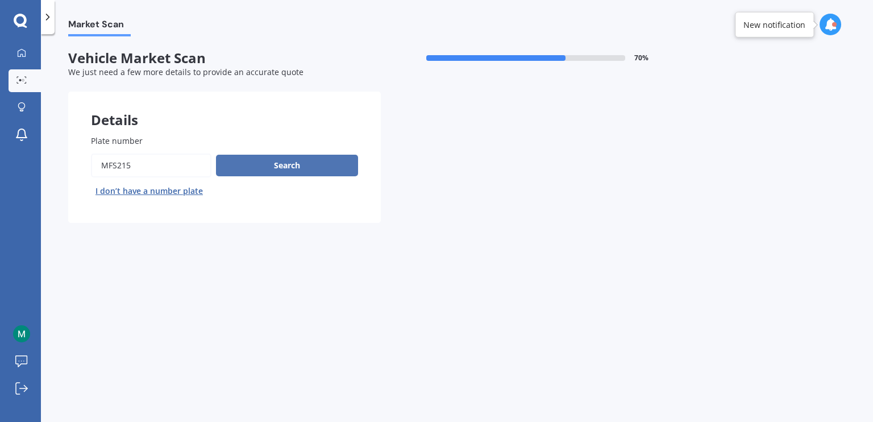
click at [305, 160] on button "Search" at bounding box center [287, 166] width 142 height 22
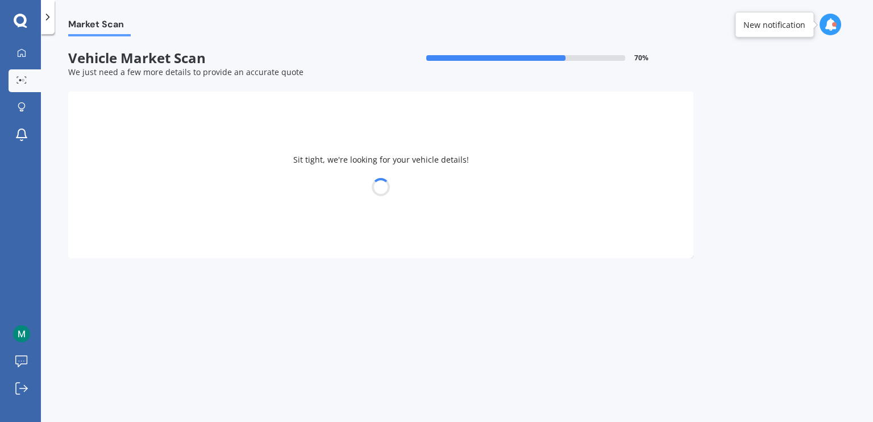
select select "NISSAN"
select select "NOTE"
select select "12"
select select "07"
select select "2003"
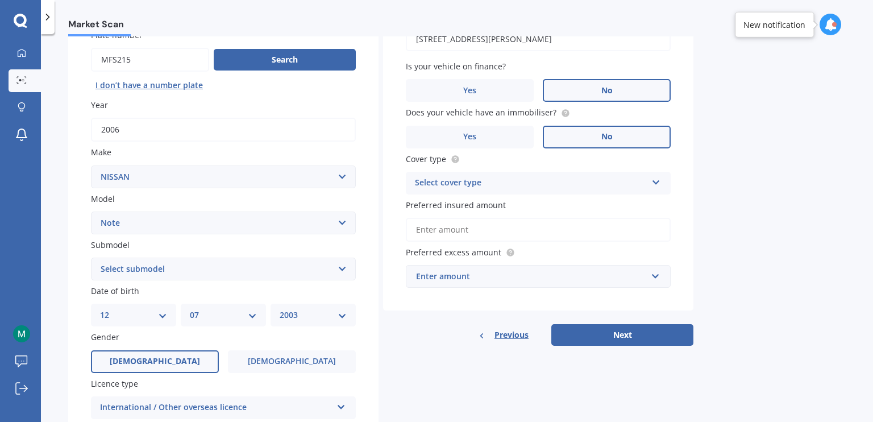
scroll to position [114, 0]
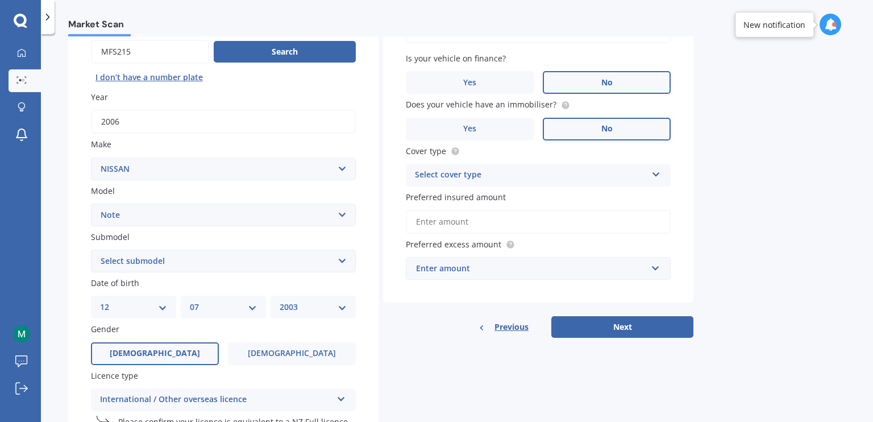
click at [157, 312] on select "DD 01 02 03 04 05 06 07 08 09 10 11 12 13 14 15 16 17 18 19 20 21 22 23 24 25 2…" at bounding box center [133, 307] width 67 height 13
select select "17"
click at [100, 301] on select "DD 01 02 03 04 05 06 07 08 09 10 11 12 13 14 15 16 17 18 19 20 21 22 23 24 25 2…" at bounding box center [133, 307] width 67 height 13
click at [216, 310] on select "MM 01 02 03 04 05 06 07 08 09 10 11 12" at bounding box center [223, 307] width 67 height 13
select select "08"
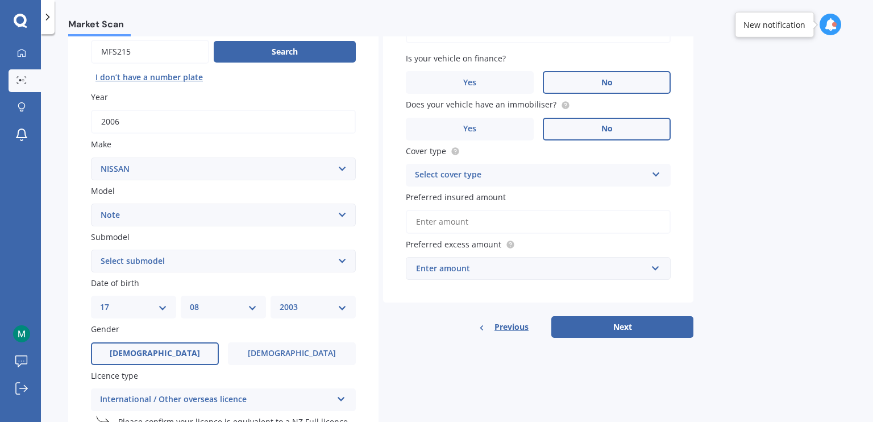
click at [190, 301] on select "MM 01 02 03 04 05 06 07 08 09 10 11 12" at bounding box center [223, 307] width 67 height 13
click at [294, 305] on select "YYYY 2025 2024 2023 2022 2021 2020 2019 2018 2017 2016 2015 2014 2013 2012 2011…" at bounding box center [313, 307] width 67 height 13
select select "1999"
click at [280, 301] on select "YYYY 2025 2024 2023 2022 2021 2020 2019 2018 2017 2016 2015 2014 2013 2012 2011…" at bounding box center [313, 307] width 67 height 13
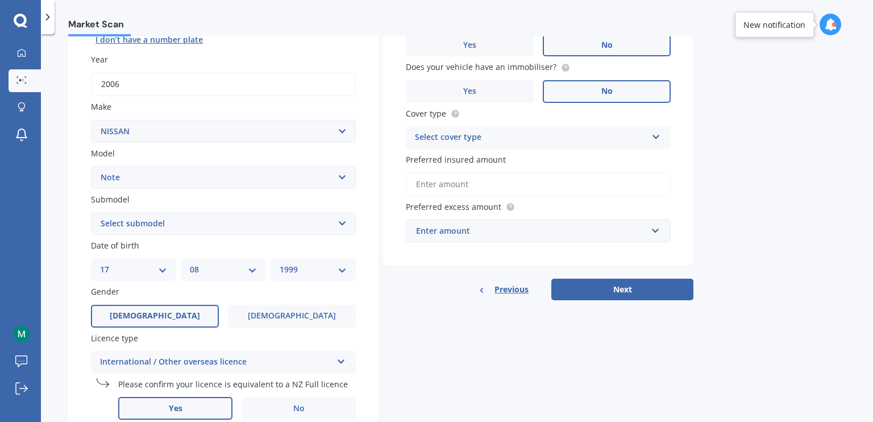
scroll to position [171, 0]
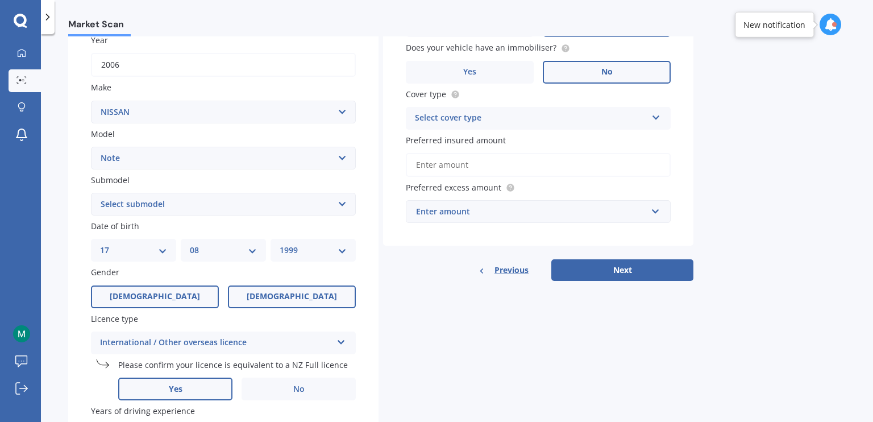
click at [261, 298] on label "Female" at bounding box center [292, 296] width 128 height 23
click at [0, 0] on input "Female" at bounding box center [0, 0] width 0 height 0
click at [612, 269] on button "Next" at bounding box center [622, 270] width 142 height 22
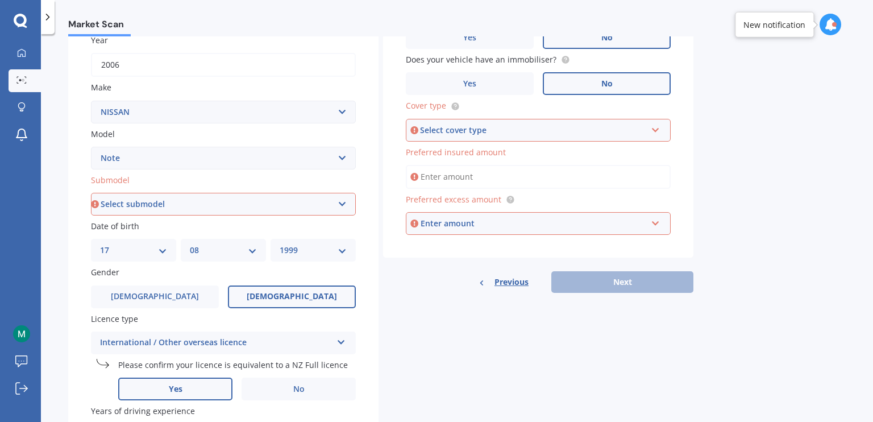
click at [459, 131] on div "Select cover type" at bounding box center [533, 130] width 226 height 13
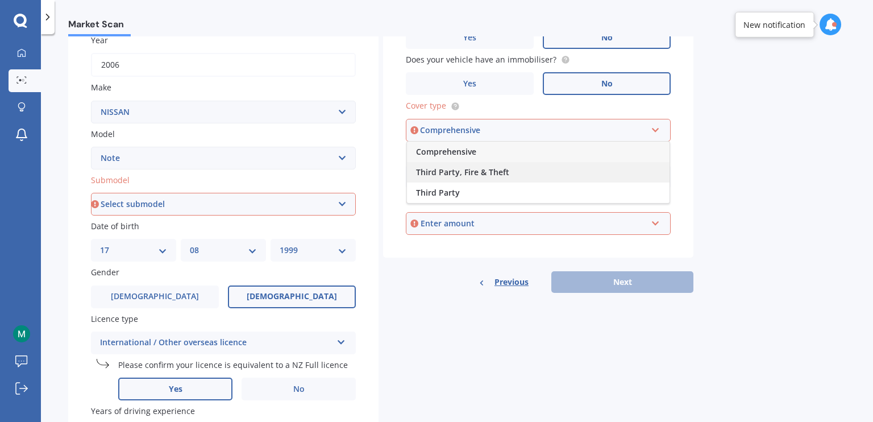
click at [463, 170] on span "Third Party, Fire & Theft" at bounding box center [462, 172] width 93 height 11
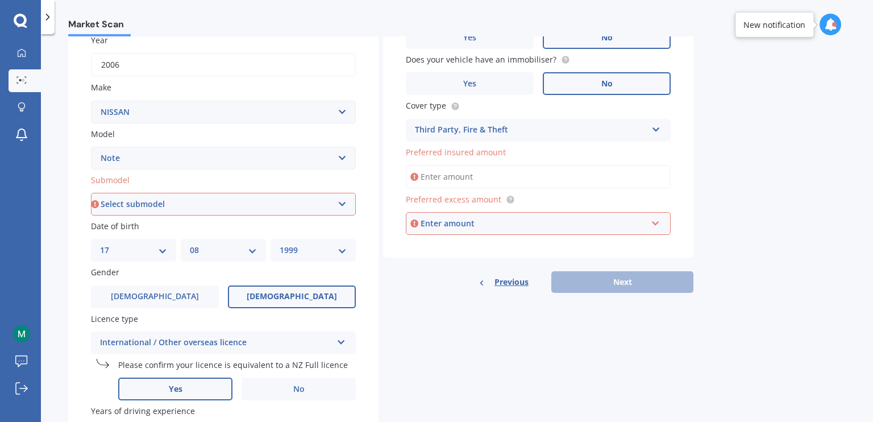
click at [465, 181] on input "Preferred insured amount" at bounding box center [538, 177] width 265 height 24
type input "$5,500"
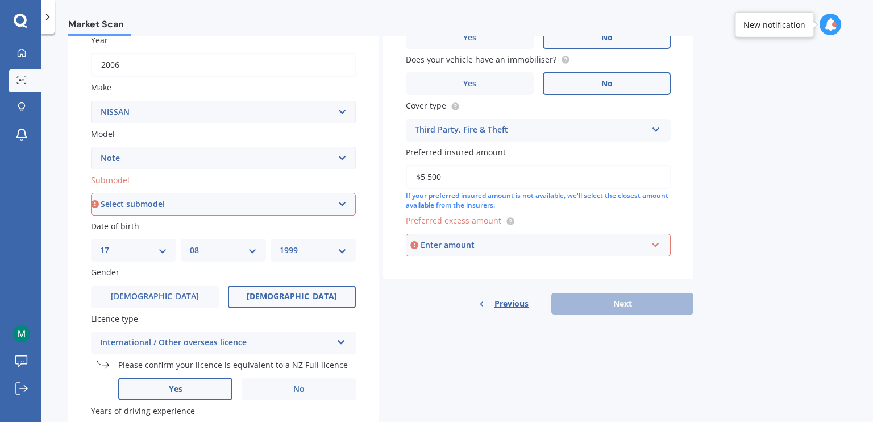
click at [493, 239] on div "Enter amount" at bounding box center [534, 245] width 226 height 13
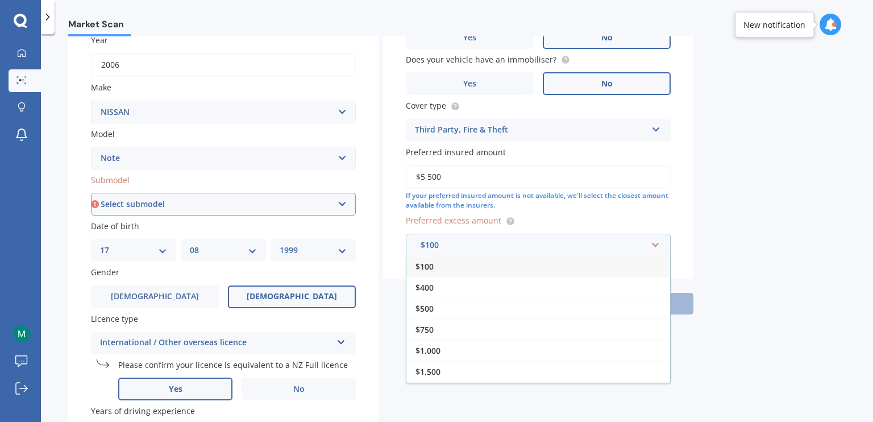
click at [466, 286] on div "$400" at bounding box center [538, 287] width 264 height 21
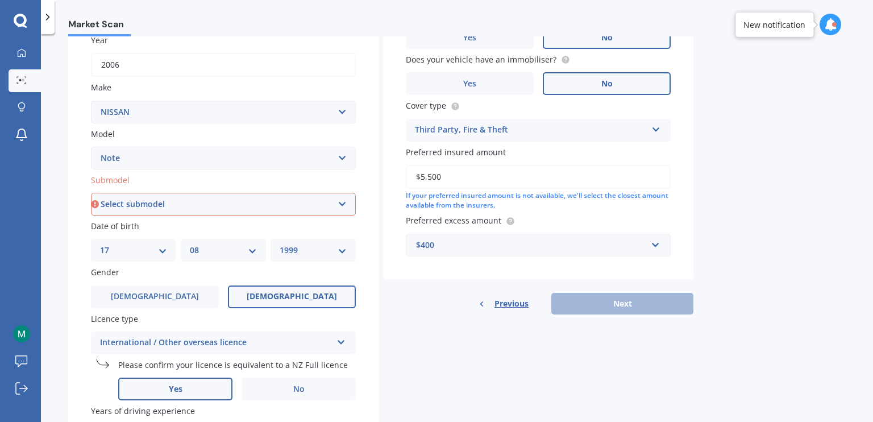
click at [612, 311] on div "Previous Next" at bounding box center [538, 304] width 310 height 22
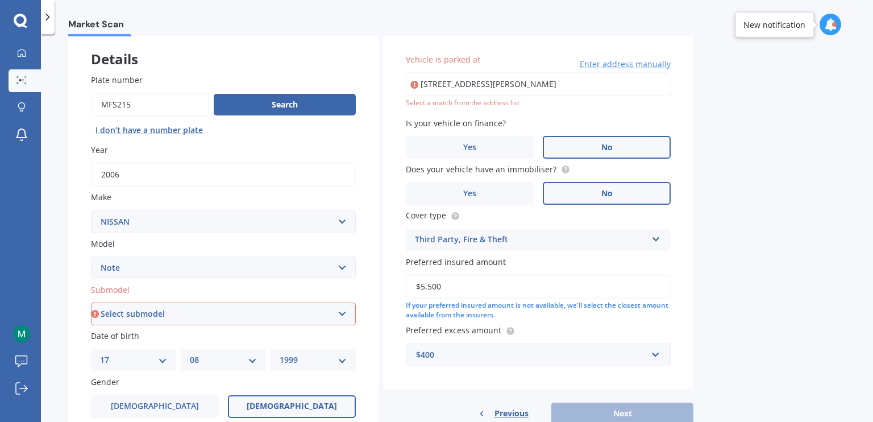
scroll to position [57, 0]
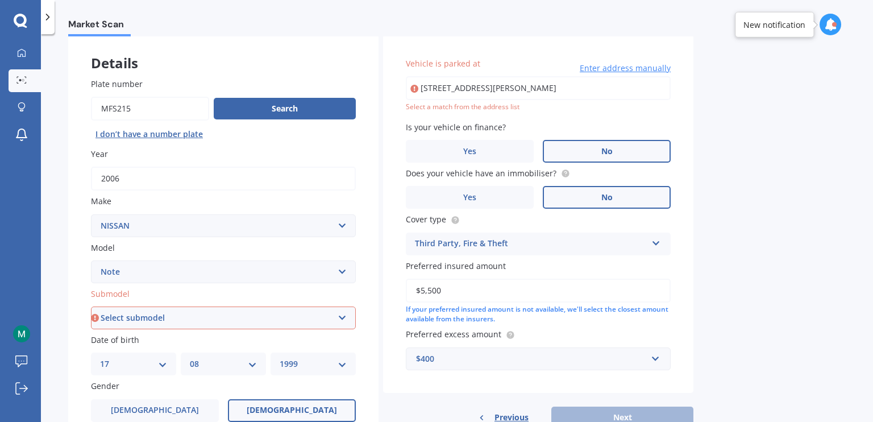
click at [248, 307] on select "Select submodel (All) E-Power Hatchback Non Turbo Station Wagon turbo" at bounding box center [223, 317] width 265 height 23
select select "HATCHBACK NON TURBO"
click at [91, 306] on select "Select submodel (All) E-Power Hatchback Non Turbo Station Wagon turbo" at bounding box center [223, 317] width 265 height 23
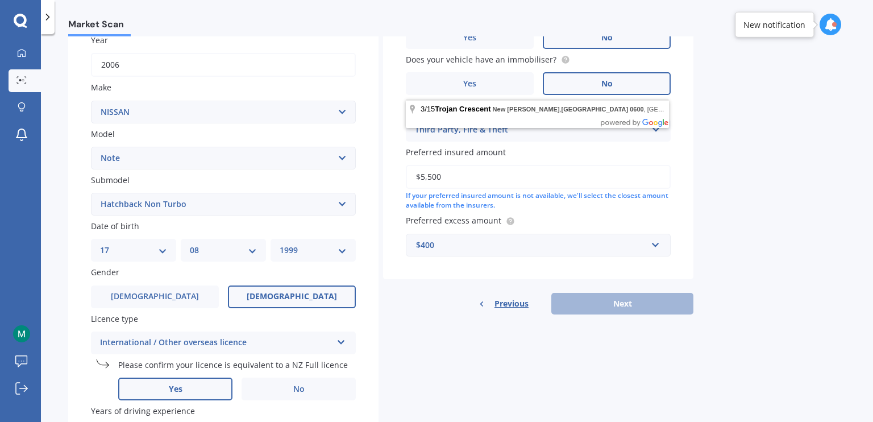
click at [613, 297] on div "Previous Next" at bounding box center [538, 304] width 310 height 22
click at [614, 306] on div "Previous Next" at bounding box center [538, 304] width 310 height 22
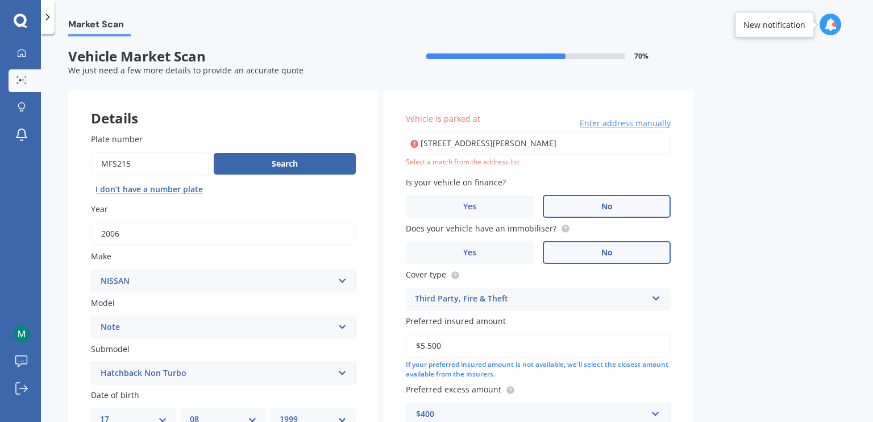
scroll to position [0, 0]
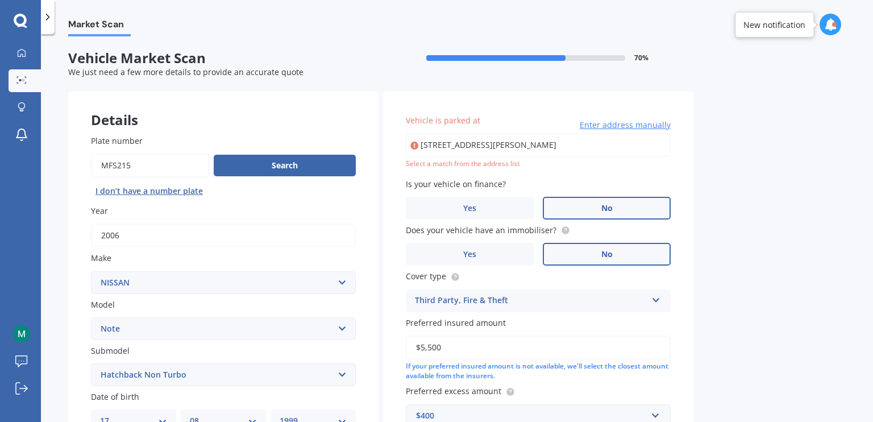
click at [626, 145] on input "3/15 Trojan Crescent, New Lynn, Auckland 0600" at bounding box center [538, 145] width 265 height 24
type input "3/15 Trojan Crescent, New Lynn, Auckland 0600"
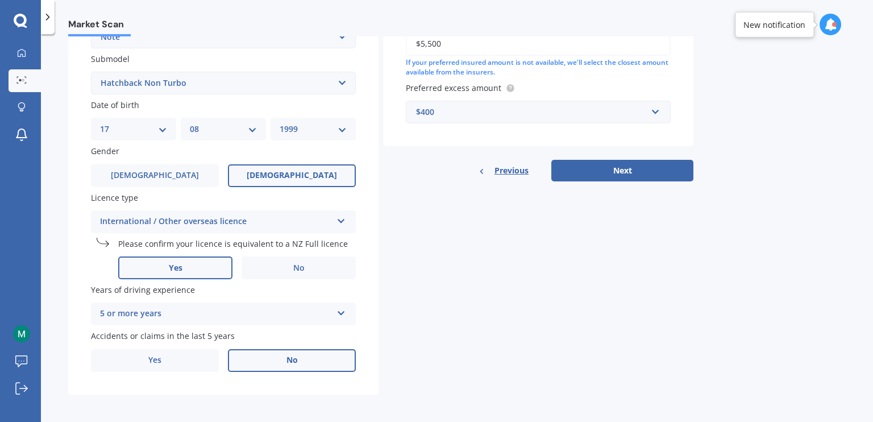
scroll to position [293, 0]
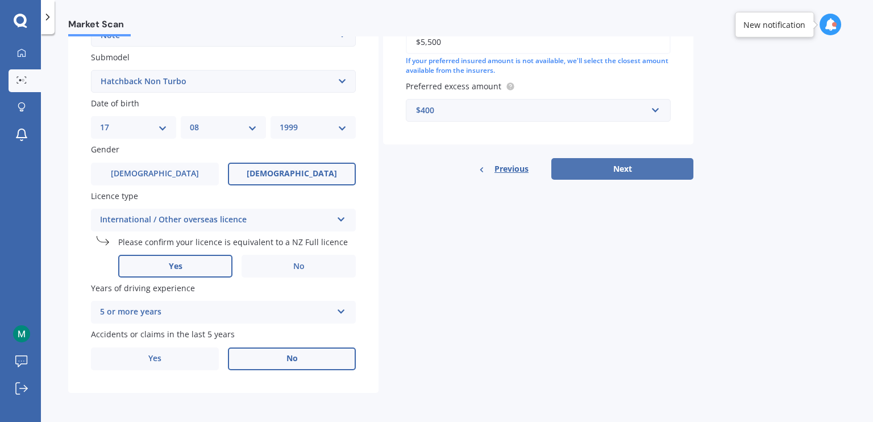
click at [624, 170] on button "Next" at bounding box center [622, 169] width 142 height 22
select select "17"
select select "08"
select select "1999"
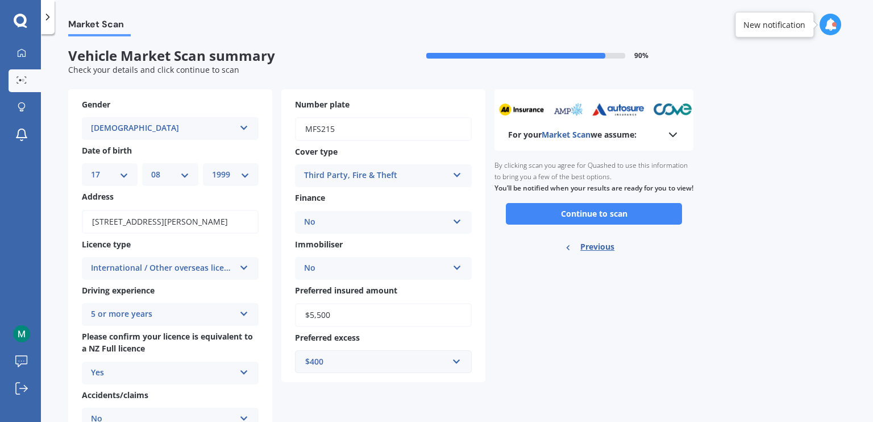
scroll to position [0, 0]
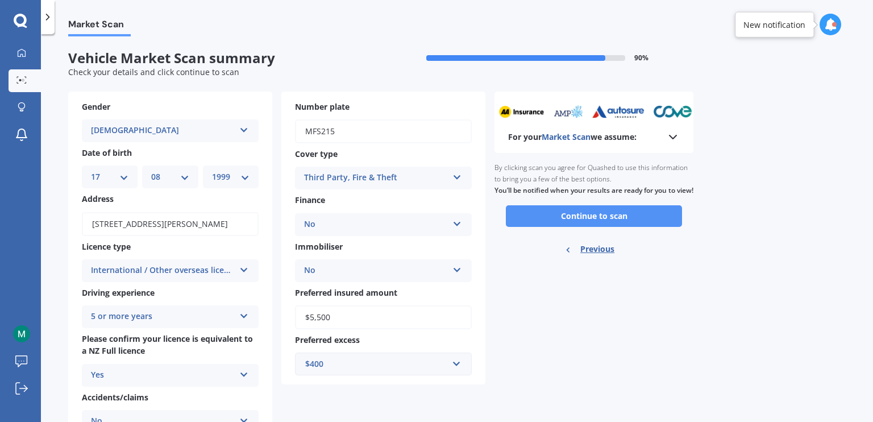
click at [608, 227] on button "Continue to scan" at bounding box center [594, 216] width 176 height 22
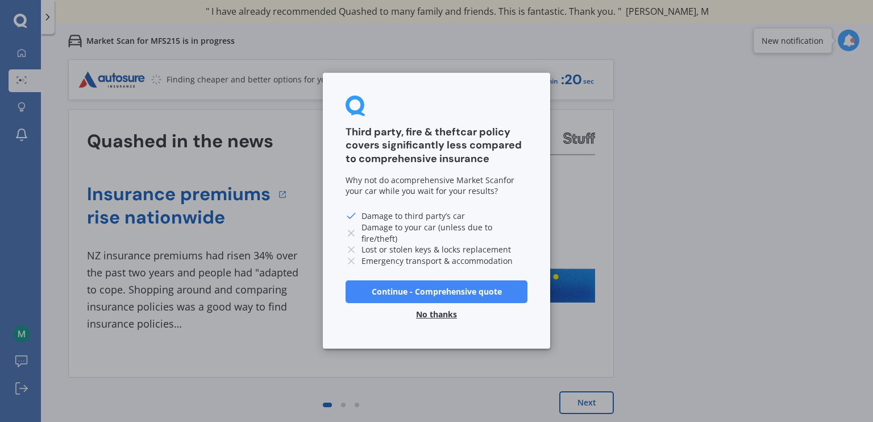
click at [437, 314] on button "No thanks" at bounding box center [436, 315] width 55 height 23
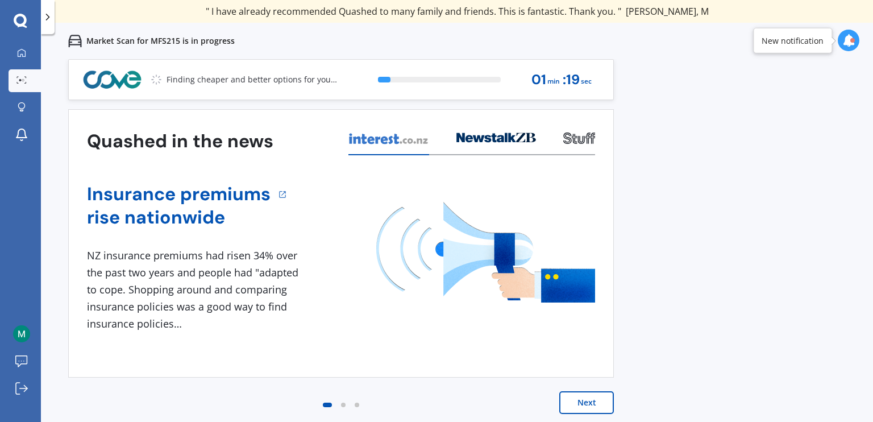
click at [593, 406] on button "Next" at bounding box center [586, 402] width 55 height 23
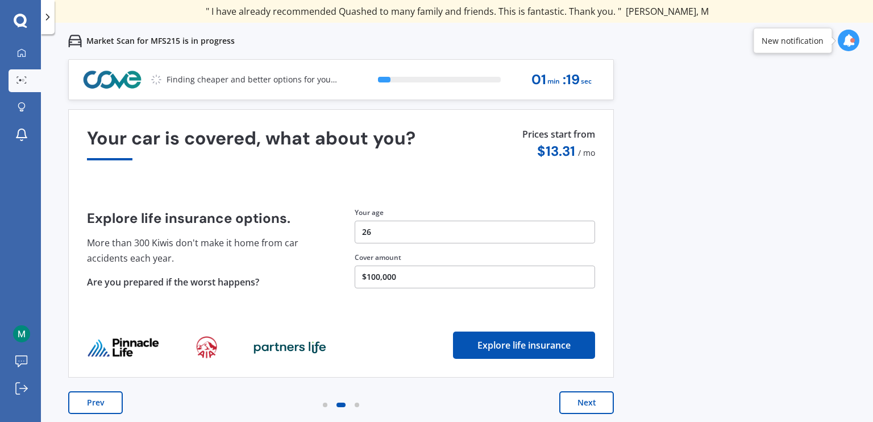
click at [593, 406] on button "Next" at bounding box center [586, 402] width 55 height 23
click at [589, 402] on button "Next" at bounding box center [586, 402] width 55 height 23
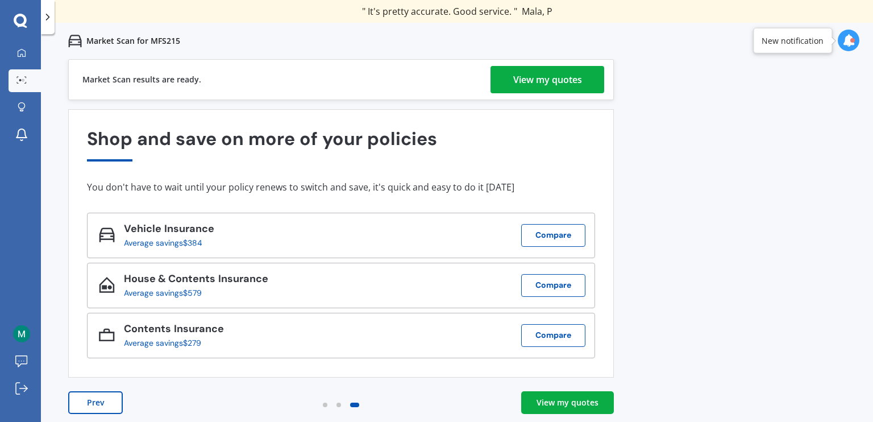
click at [560, 79] on div "View my quotes" at bounding box center [547, 79] width 69 height 27
